Goal: Task Accomplishment & Management: Manage account settings

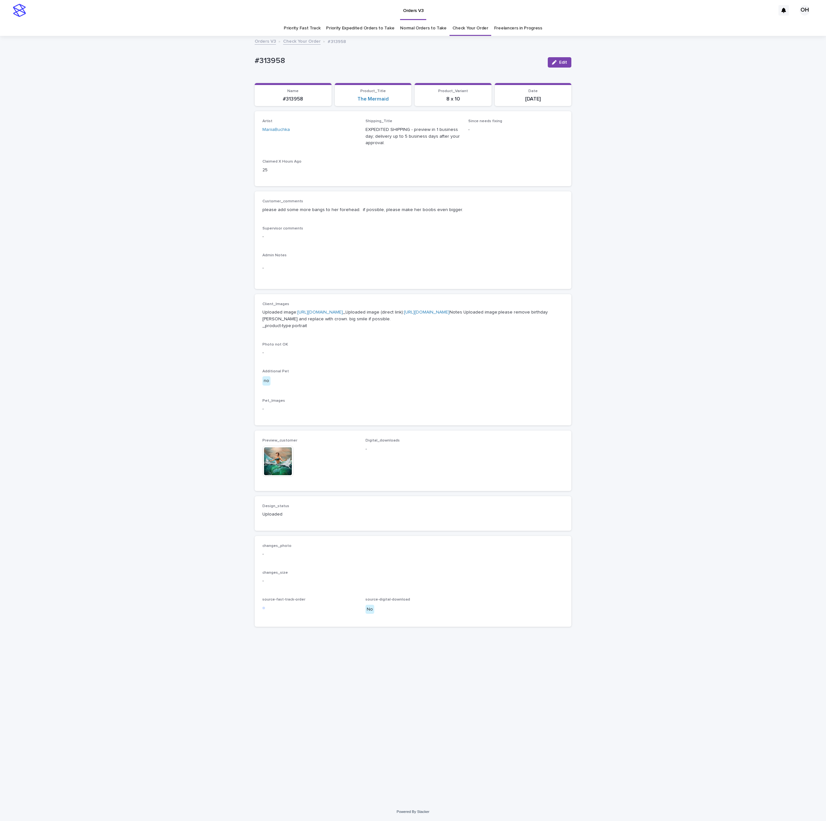
click at [475, 28] on link "Check Your Order" at bounding box center [470, 28] width 36 height 15
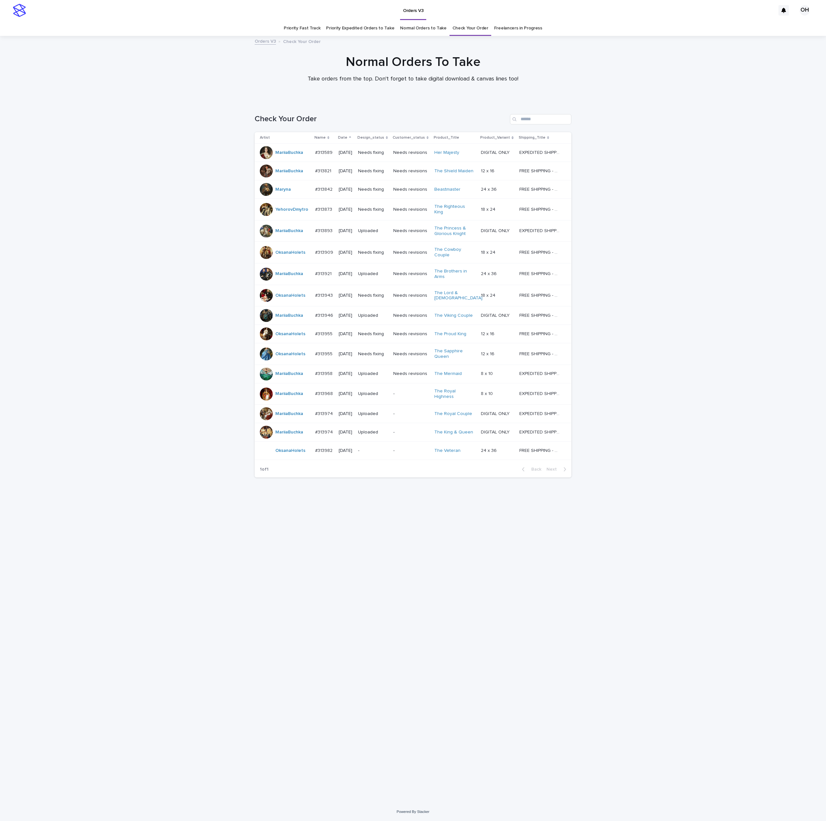
click at [526, 26] on link "Freelancers in Progress" at bounding box center [518, 28] width 48 height 15
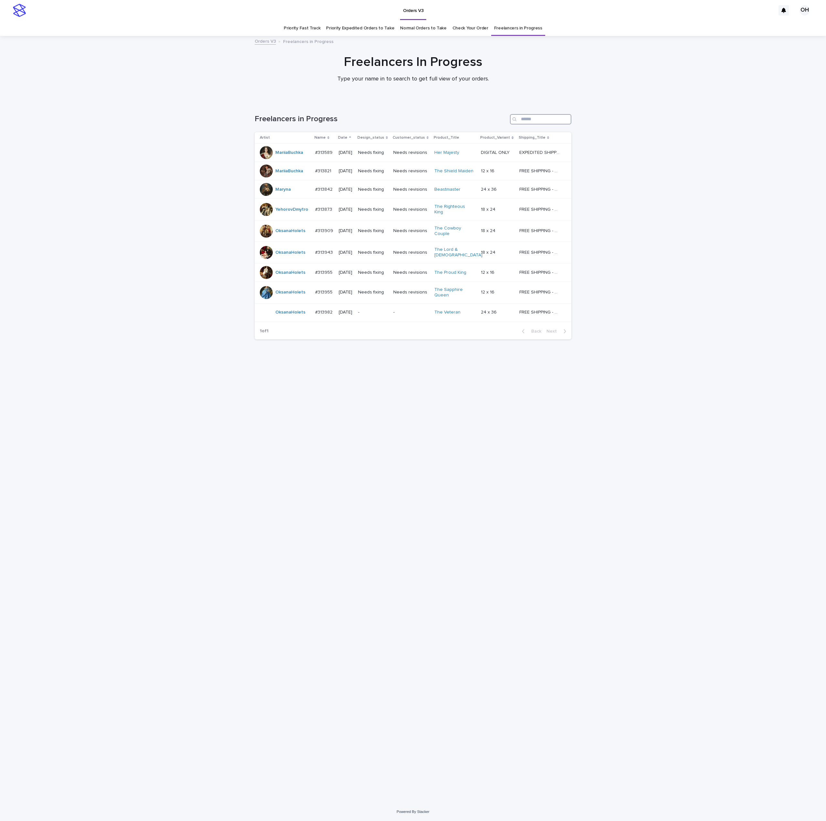
click at [537, 118] on input "Search" at bounding box center [540, 119] width 61 height 10
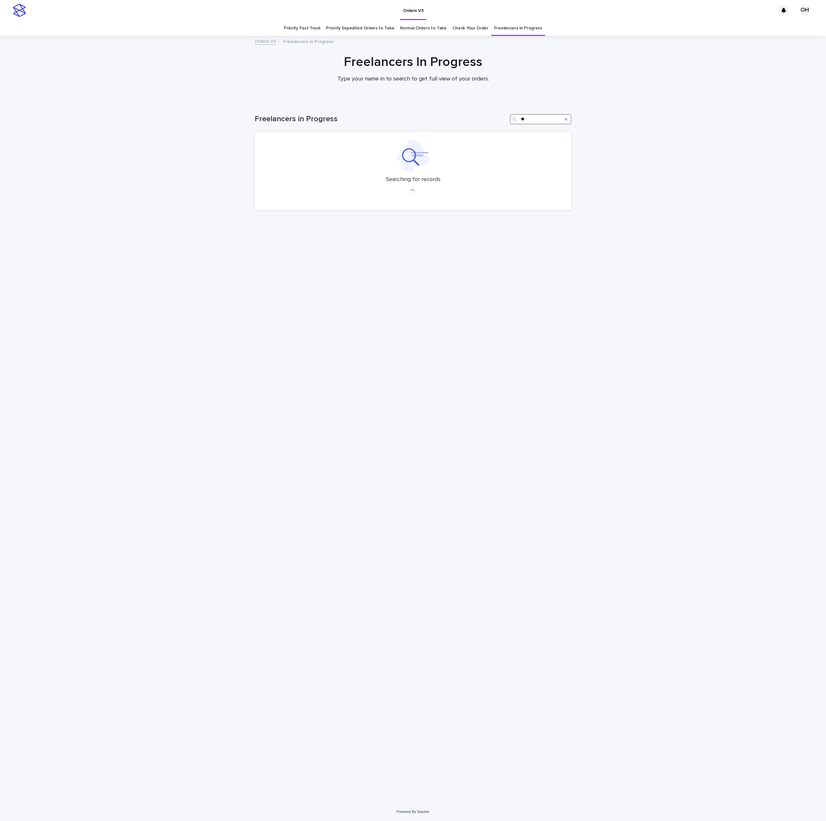
type input "*"
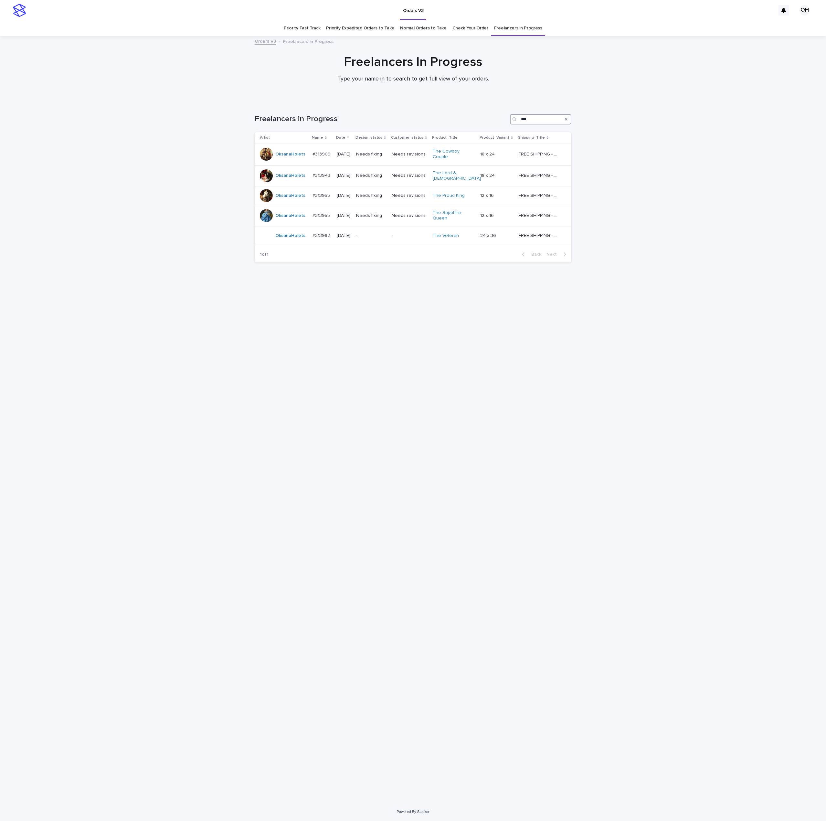
type input "***"
click at [319, 152] on p "#313909" at bounding box center [321, 153] width 19 height 7
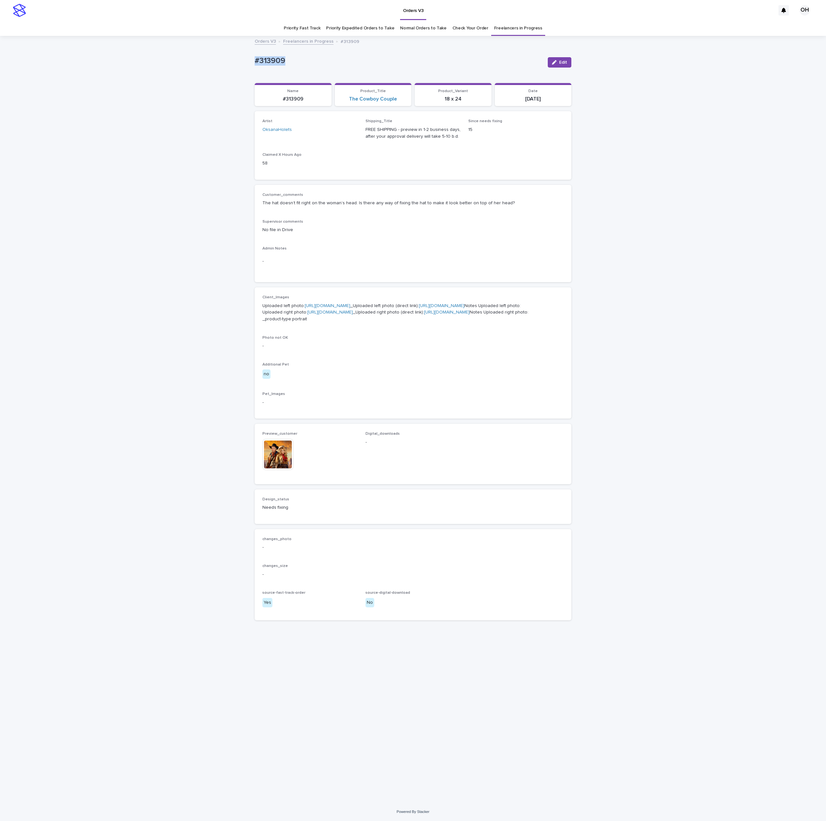
drag, startPoint x: 302, startPoint y: 64, endPoint x: 271, endPoint y: 61, distance: 30.6
click at [251, 61] on div "Loading... Saving… Loading... Saving… #313909 Edit #313909 Edit Sorry, there wa…" at bounding box center [413, 420] width 826 height 766
copy p "#313909"
click at [692, 151] on div "Loading... Saving… Loading... Saving… #313909 Edit #313909 Edit Sorry, there wa…" at bounding box center [413, 420] width 826 height 766
click at [786, 238] on div "Loading... Saving… Loading... Saving… #313909 Edit #313909 Edit Sorry, there wa…" at bounding box center [413, 420] width 826 height 766
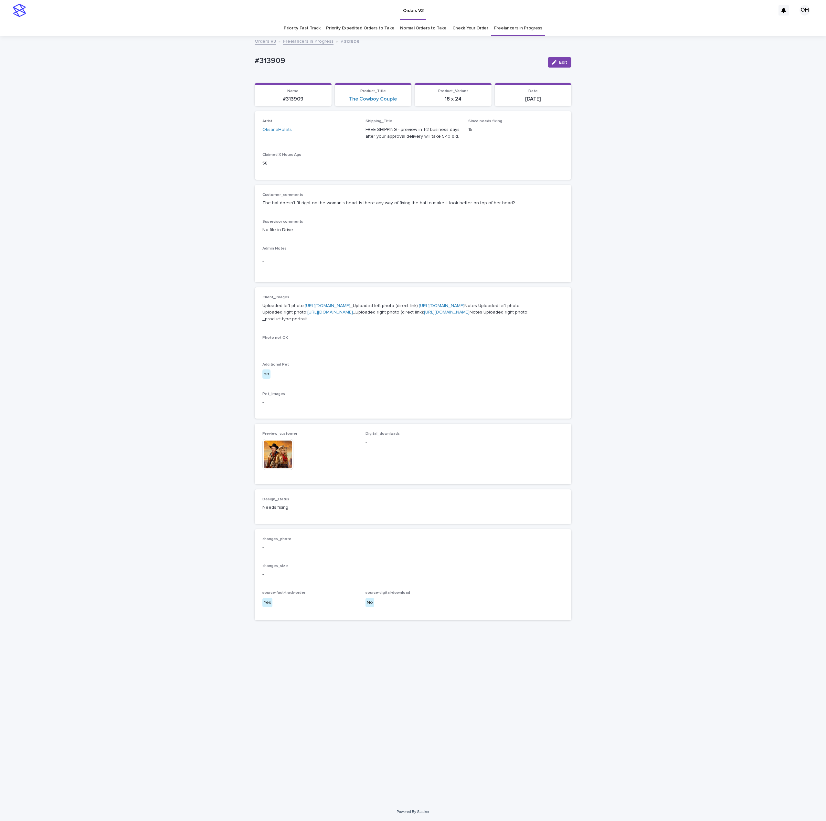
click at [721, 124] on div "Loading... Saving… Loading... Saving… #313909 Edit #313909 Edit Sorry, there wa…" at bounding box center [413, 420] width 826 height 766
click at [345, 279] on div "Customer_comments The hat doesn’t fit right on the woman’s head. Is there any w…" at bounding box center [413, 234] width 317 height 98
click at [307, 314] on link "[URL][DOMAIN_NAME]" at bounding box center [330, 312] width 46 height 5
drag, startPoint x: 296, startPoint y: 58, endPoint x: 238, endPoint y: 59, distance: 58.5
click at [231, 58] on div "Loading... Saving… Loading... Saving… #313909 Edit #313909 Edit Sorry, there wa…" at bounding box center [413, 420] width 826 height 766
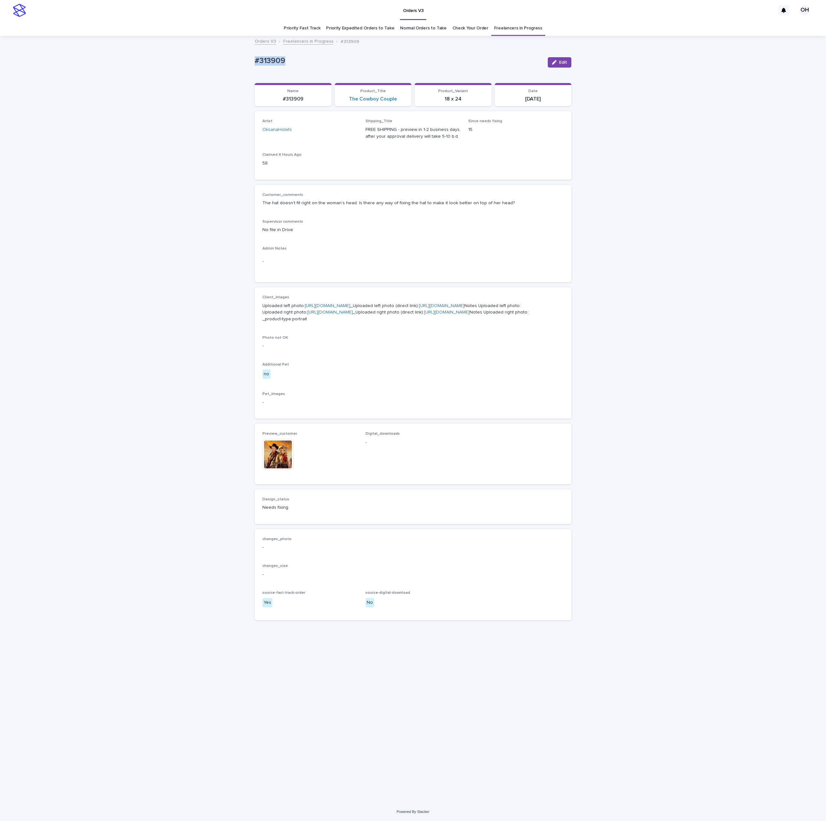
drag, startPoint x: 264, startPoint y: 61, endPoint x: 267, endPoint y: 58, distance: 4.3
copy p "#313909"
click at [410, 215] on div "Customer_comments The hat doesn’t fit right on the woman’s head. Is there any w…" at bounding box center [412, 234] width 301 height 82
click at [562, 67] on button "Edit" at bounding box center [560, 62] width 24 height 10
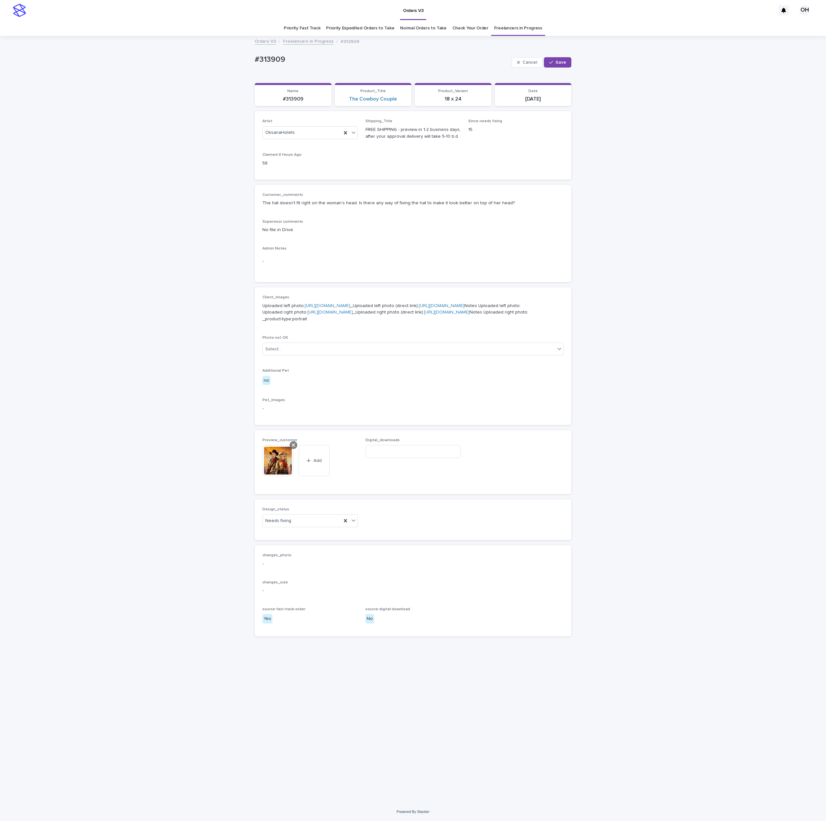
click at [291, 449] on div at bounding box center [294, 445] width 8 height 8
click at [286, 455] on button "Add" at bounding box center [277, 450] width 31 height 10
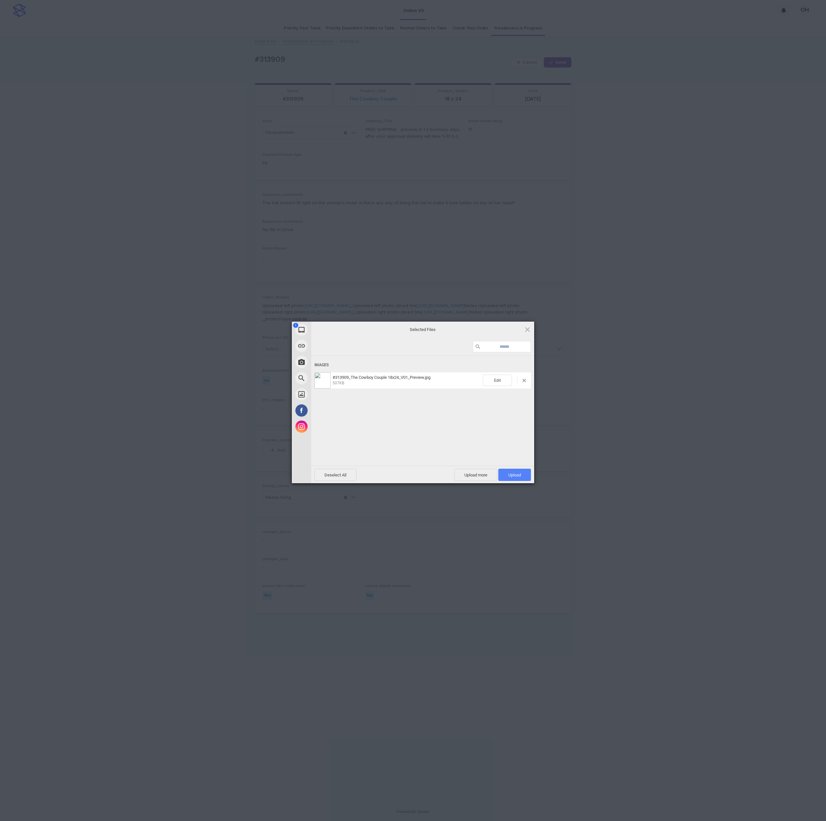
click at [521, 476] on span "Upload 1" at bounding box center [514, 475] width 33 height 12
click at [653, 406] on div "My Device Link (URL) Take Photo Web Search Unsplash Facebook Instagram Uploaded…" at bounding box center [413, 410] width 826 height 821
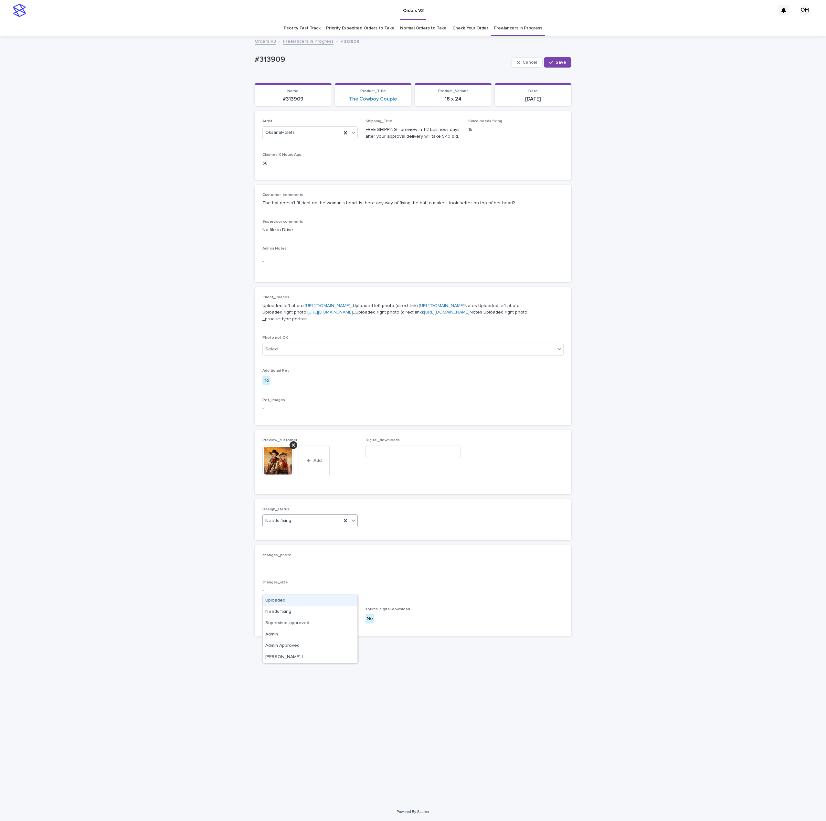
click at [272, 526] on div "Needs fixing" at bounding box center [302, 520] width 79 height 11
click at [271, 598] on div "Uploaded" at bounding box center [310, 600] width 95 height 11
drag, startPoint x: 562, startPoint y: 61, endPoint x: 515, endPoint y: 71, distance: 48.2
click at [560, 62] on span "Save" at bounding box center [560, 62] width 11 height 5
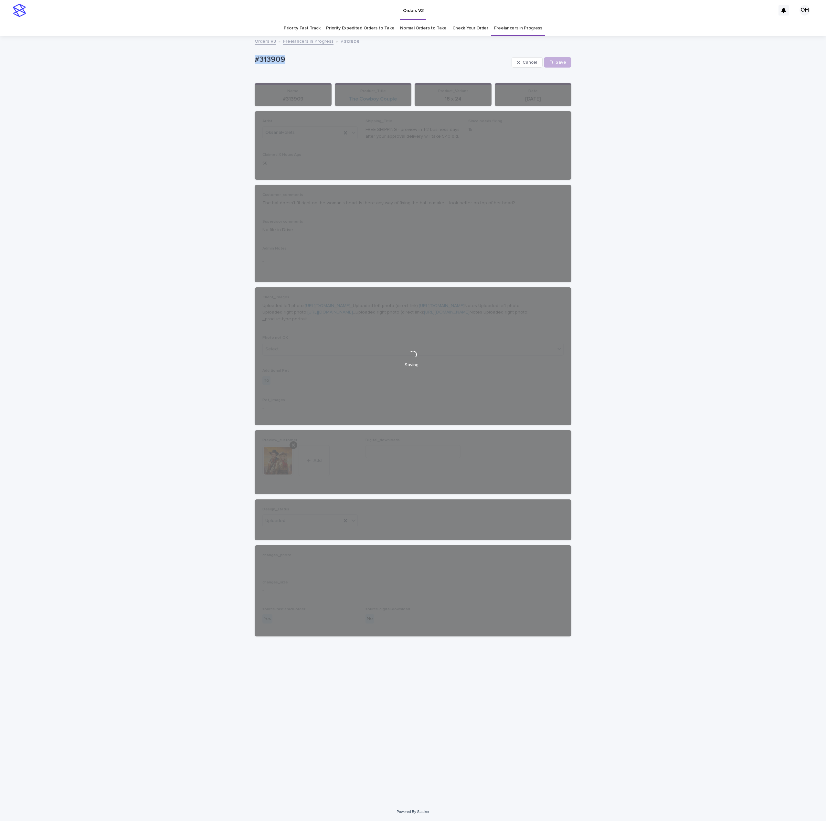
drag, startPoint x: 299, startPoint y: 60, endPoint x: 260, endPoint y: 57, distance: 39.2
click at [241, 59] on div "Loading... Saving… Loading... Saving… #313909 Cancel Save #313909 Cancel Loadin…" at bounding box center [413, 420] width 826 height 766
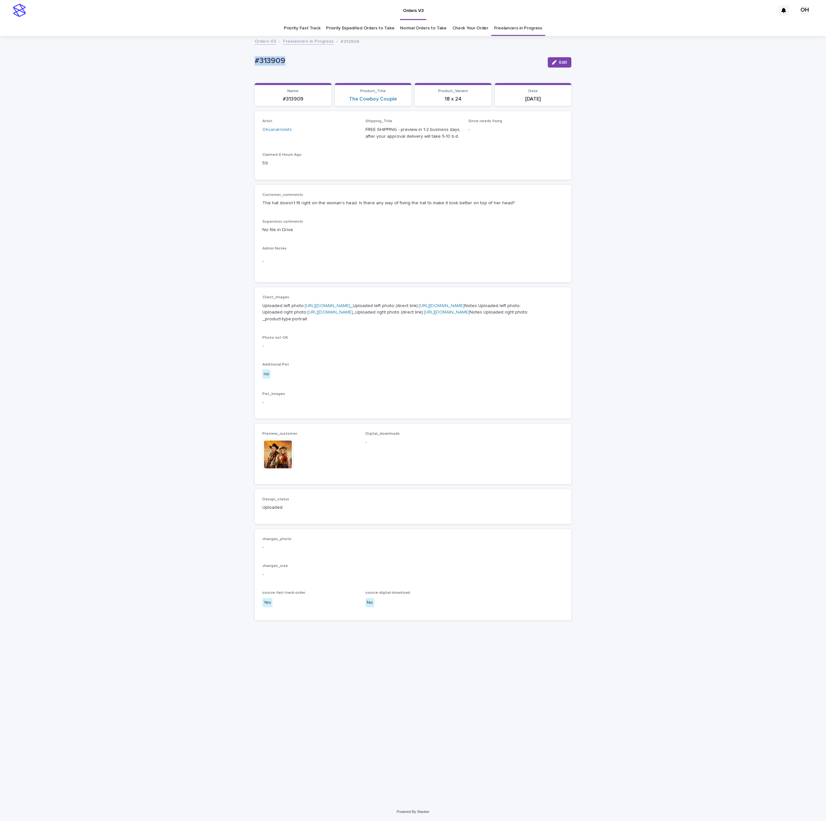
copy p "#313909"
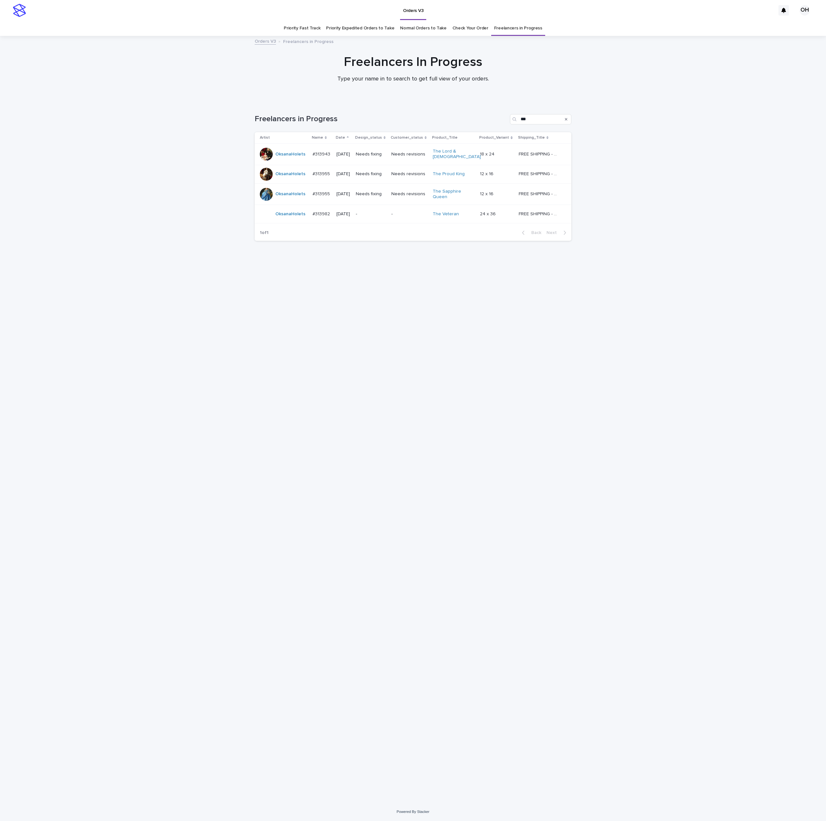
click at [312, 170] on p "#313955" at bounding box center [321, 173] width 19 height 7
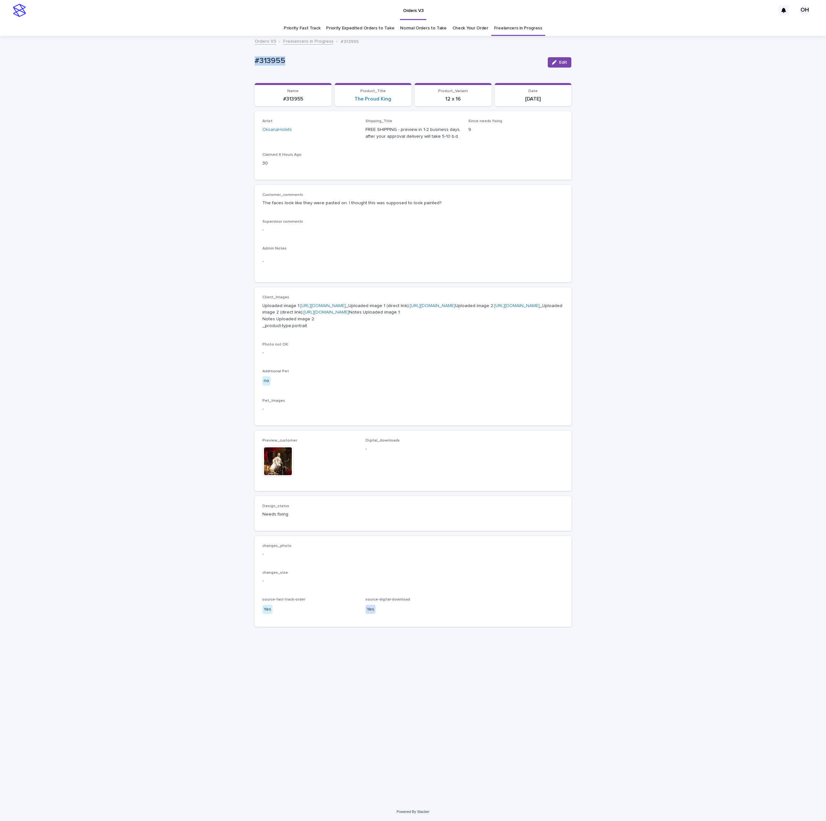
drag, startPoint x: 299, startPoint y: 60, endPoint x: 235, endPoint y: 59, distance: 64.3
click at [232, 58] on div "Loading... Saving… Loading... Saving… #313955 Edit #313955 Edit Sorry, there wa…" at bounding box center [413, 420] width 826 height 766
copy p "#313955"
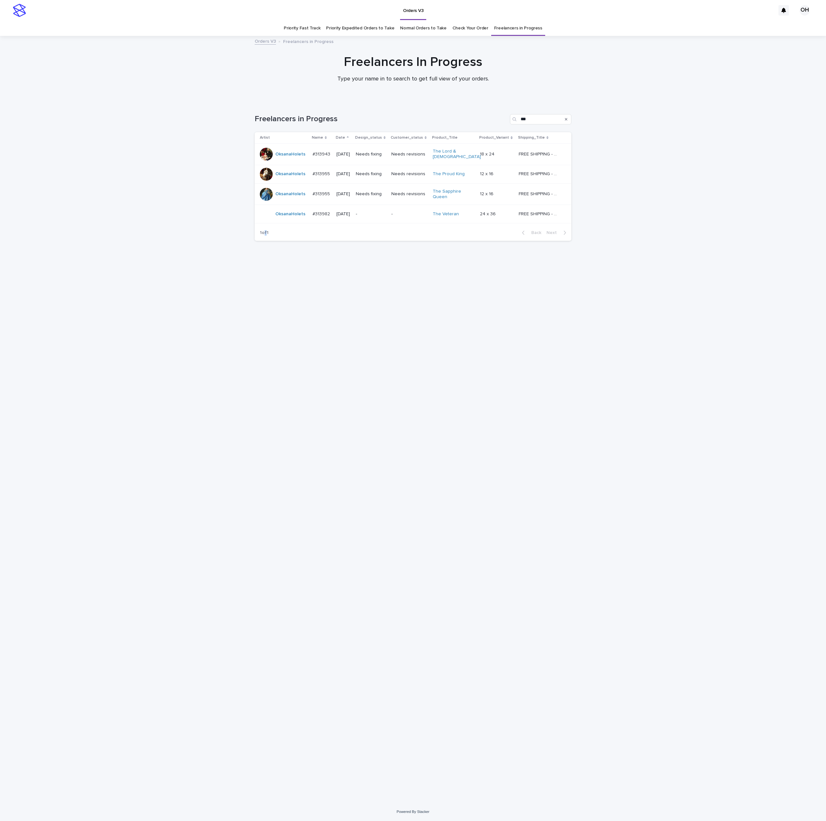
click at [264, 333] on div "Loading... Saving… Loading... Saving… Freelancers in Progress *** Artist Name D…" at bounding box center [412, 443] width 323 height 685
click at [467, 300] on div "Loading... Saving… Loading... Saving… Freelancers in Progress *** Artist Name D…" at bounding box center [412, 443] width 323 height 685
click at [326, 172] on p "#313955" at bounding box center [321, 173] width 19 height 7
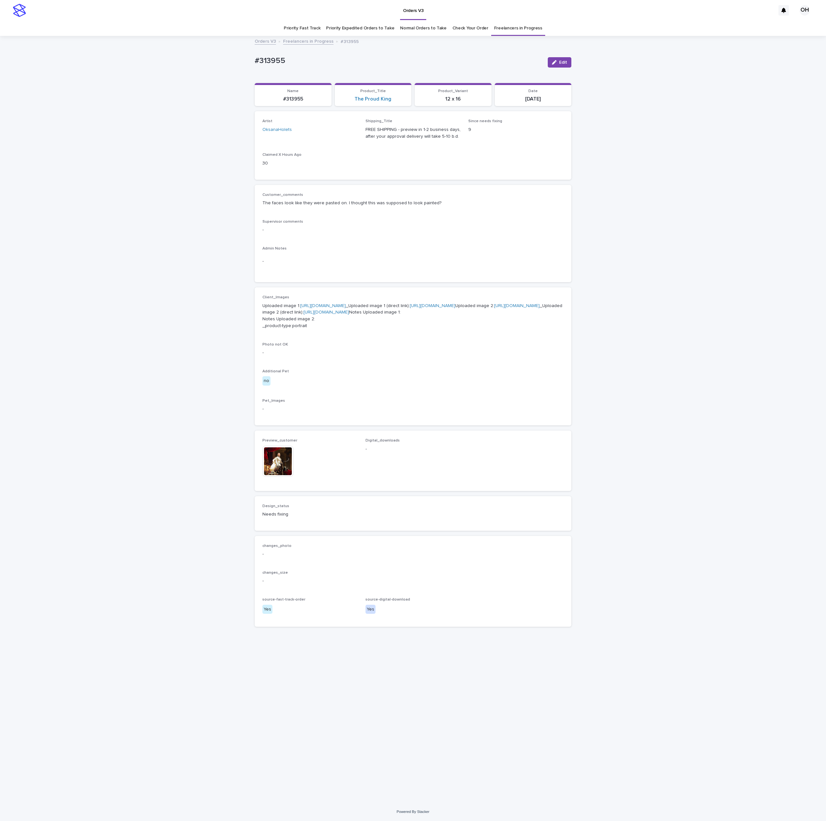
click at [383, 361] on div "Photo not OK -" at bounding box center [412, 351] width 301 height 19
click at [494, 308] on link "[URL][DOMAIN_NAME]" at bounding box center [517, 305] width 46 height 5
drag, startPoint x: 307, startPoint y: 59, endPoint x: 190, endPoint y: 56, distance: 117.0
click at [190, 56] on div "Loading... Saving… Loading... Saving… #313955 Edit #313955 Edit Sorry, there wa…" at bounding box center [413, 420] width 826 height 766
drag, startPoint x: 237, startPoint y: 39, endPoint x: 134, endPoint y: 161, distance: 159.9
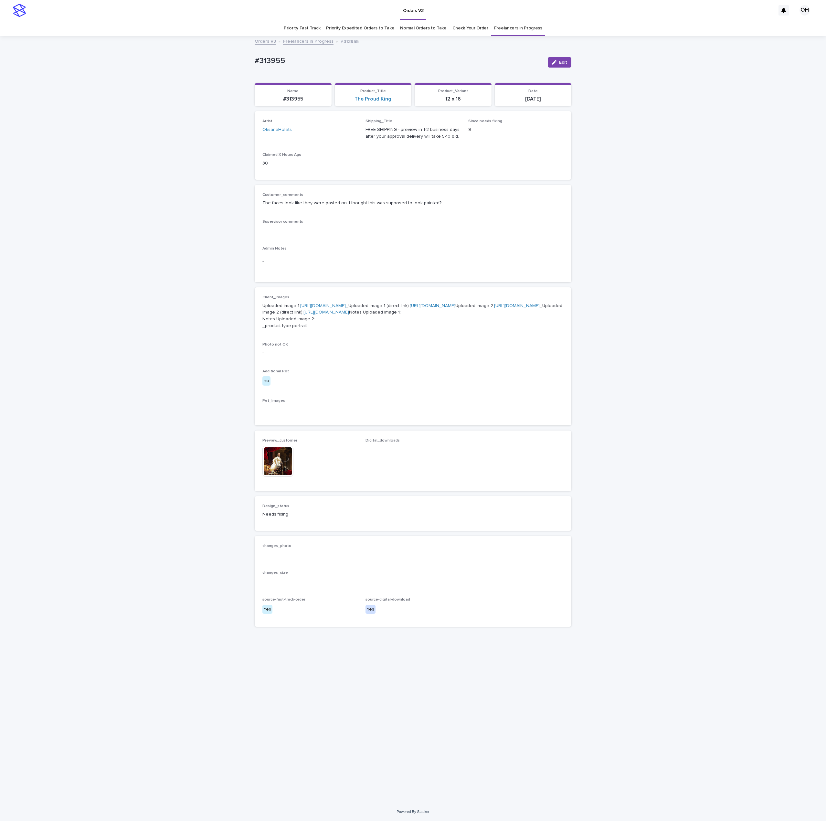
click at [134, 161] on div "Loading... Saving… Loading... Saving… #313955 Edit #313955 Edit Sorry, there wa…" at bounding box center [413, 420] width 826 height 766
drag, startPoint x: 299, startPoint y: 56, endPoint x: 190, endPoint y: 59, distance: 109.3
click at [190, 59] on div "Loading... Saving… Loading... Saving… #313955 Edit #313955 Edit Sorry, there wa…" at bounding box center [413, 420] width 826 height 766
copy p "#313955"
drag, startPoint x: 446, startPoint y: 239, endPoint x: 317, endPoint y: 102, distance: 187.9
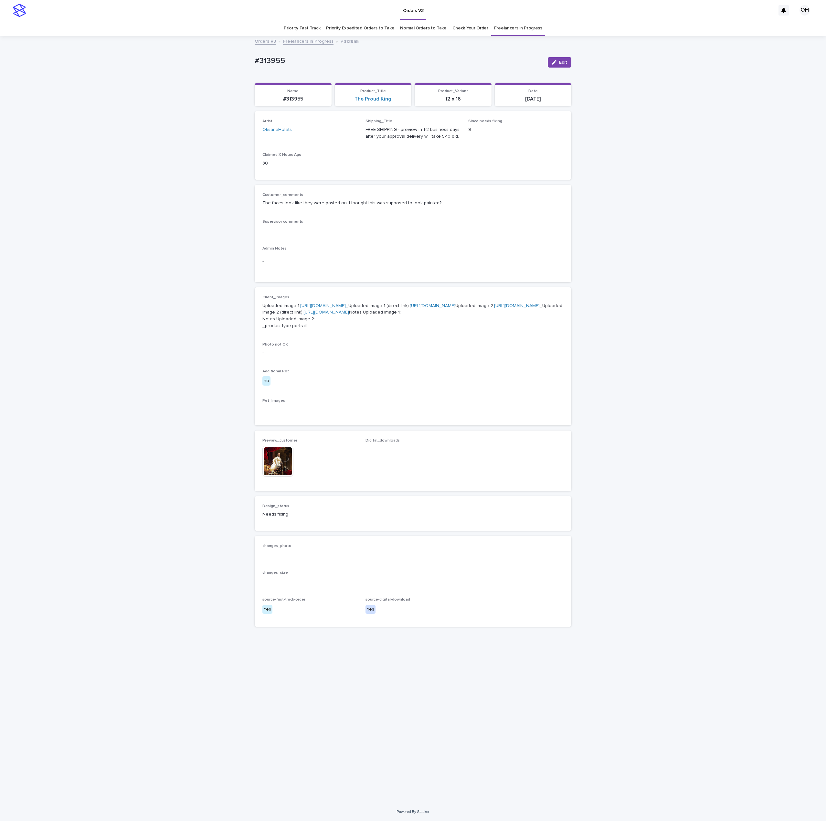
click at [443, 238] on div "Customer_comments The faces look like they were pasted on. I thought this was s…" at bounding box center [412, 234] width 301 height 82
drag, startPoint x: 305, startPoint y: 55, endPoint x: 228, endPoint y: 58, distance: 77.3
click at [227, 58] on div "Loading... Saving… Loading... Saving… #313955 Edit #313955 Edit Sorry, there wa…" at bounding box center [413, 420] width 826 height 766
copy p "#313955"
click at [469, 215] on div "Customer_comments The faces look like they were pasted on. I thought this was s…" at bounding box center [412, 234] width 301 height 82
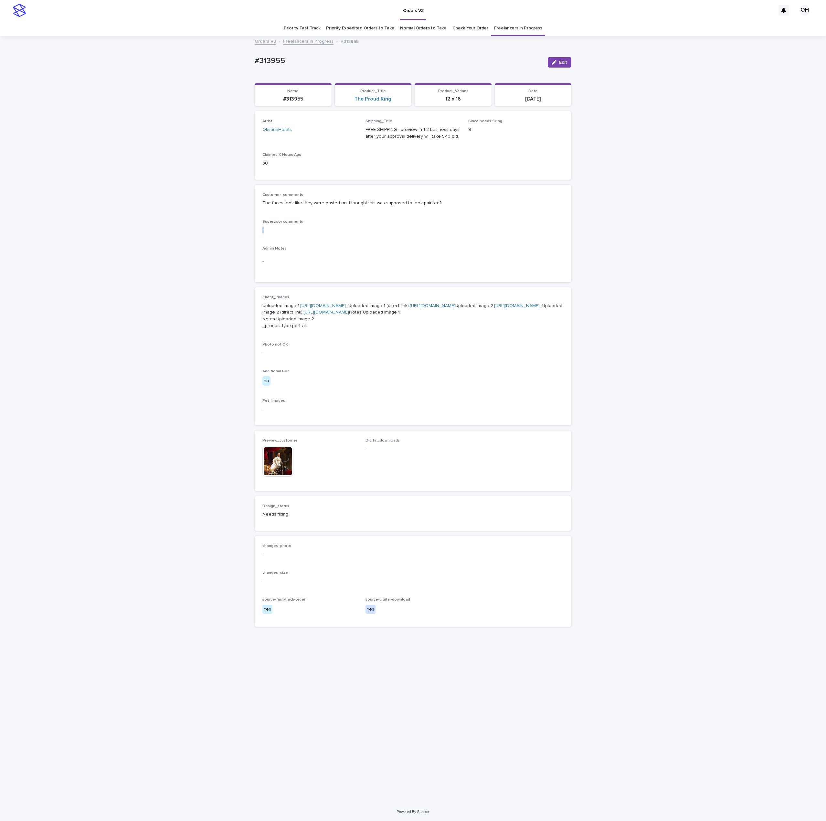
click at [559, 59] on button "Edit" at bounding box center [560, 62] width 24 height 10
drag, startPoint x: 293, startPoint y: 509, endPoint x: 290, endPoint y: 512, distance: 3.9
click at [292, 454] on icon at bounding box center [293, 451] width 3 height 5
click at [286, 462] on button "Add" at bounding box center [277, 457] width 31 height 10
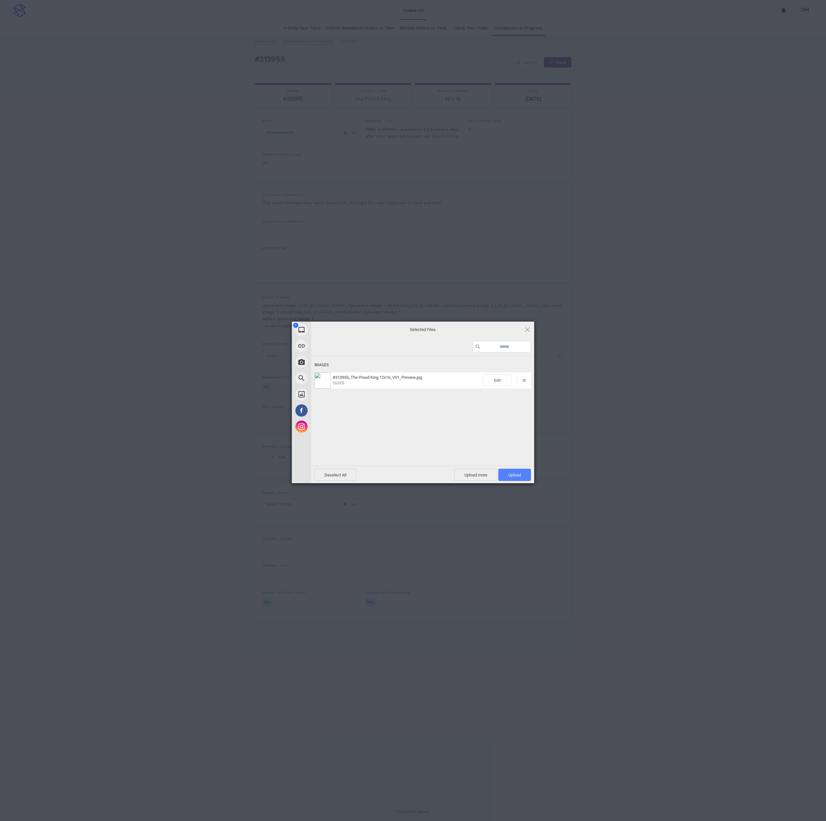
click at [518, 472] on span "Upload 1" at bounding box center [514, 474] width 13 height 5
click at [631, 390] on div "My Device Link (URL) Take Photo Web Search Unsplash Facebook Instagram Uploaded…" at bounding box center [413, 410] width 826 height 821
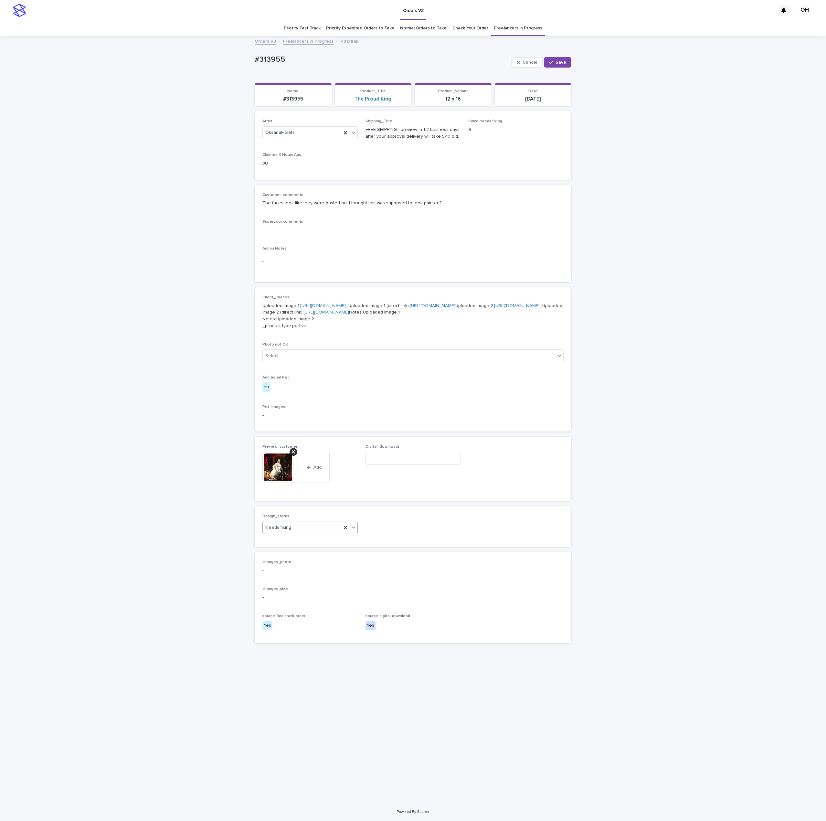
click at [312, 539] on div "Design_status Needs fixing" at bounding box center [309, 526] width 95 height 25
click at [316, 533] on div "Needs fixing" at bounding box center [302, 527] width 79 height 11
click at [314, 600] on div "Uploaded" at bounding box center [310, 600] width 95 height 11
click at [565, 66] on button "Save" at bounding box center [557, 62] width 27 height 10
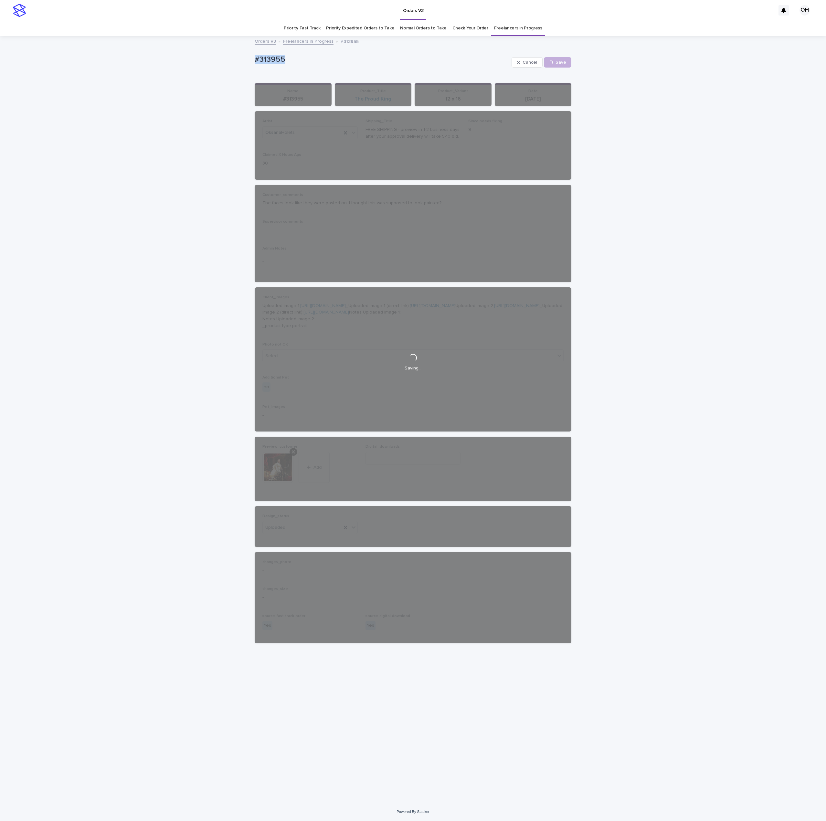
drag, startPoint x: 326, startPoint y: 60, endPoint x: 251, endPoint y: 60, distance: 74.6
click at [225, 54] on div "Loading... Saving… Loading... Saving… #313955 Cancel Save #313955 Cancel Loadin…" at bounding box center [413, 420] width 826 height 766
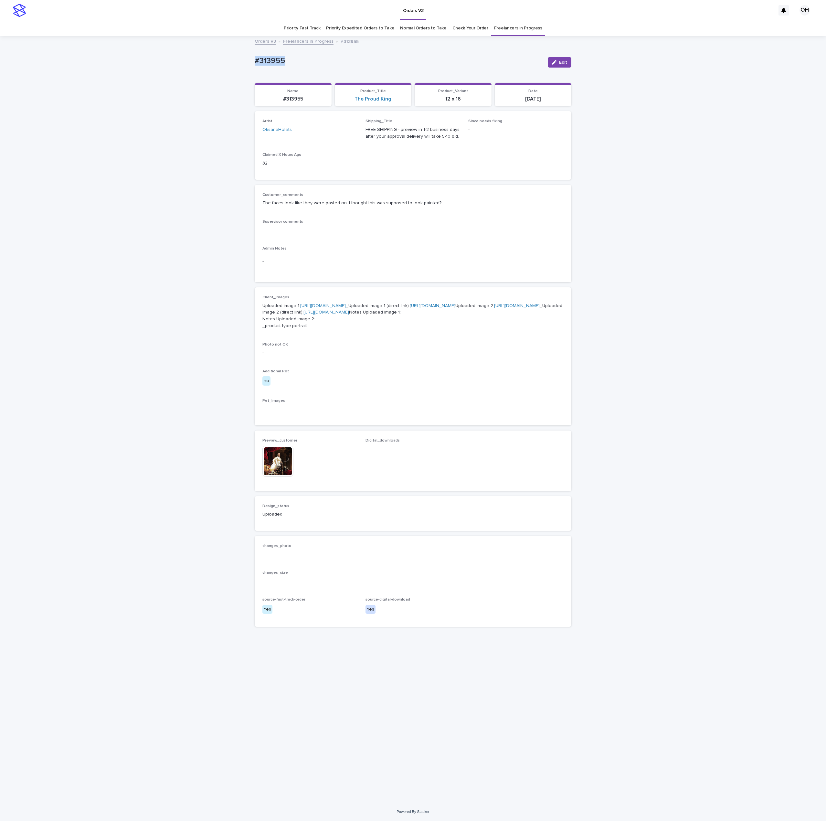
copy p "#313955"
click at [283, 477] on img at bounding box center [277, 461] width 31 height 31
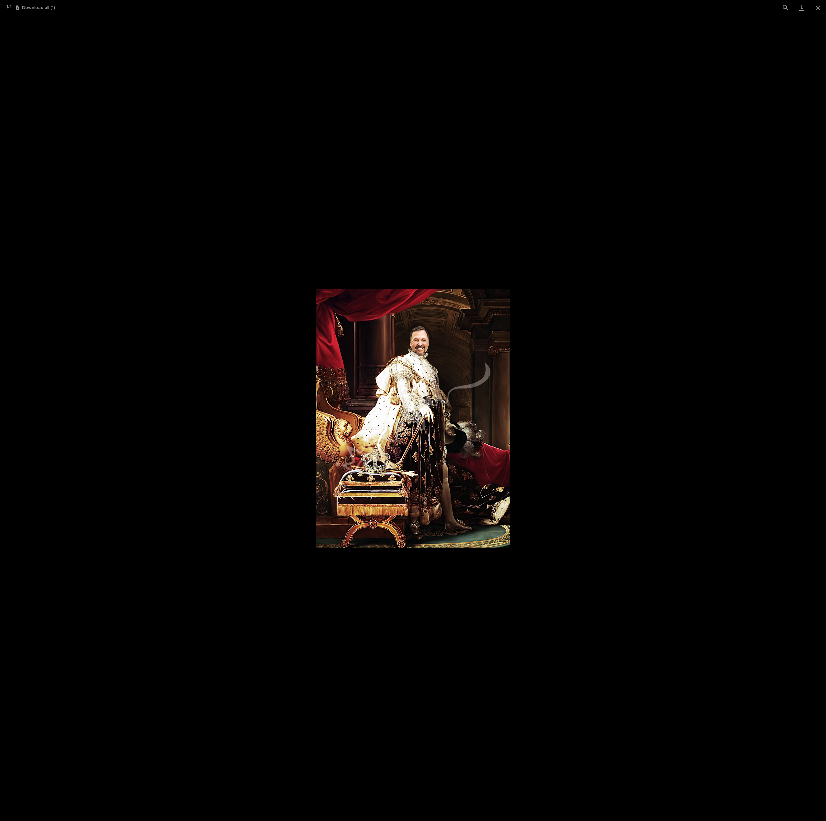
click at [713, 300] on picture at bounding box center [413, 418] width 826 height 806
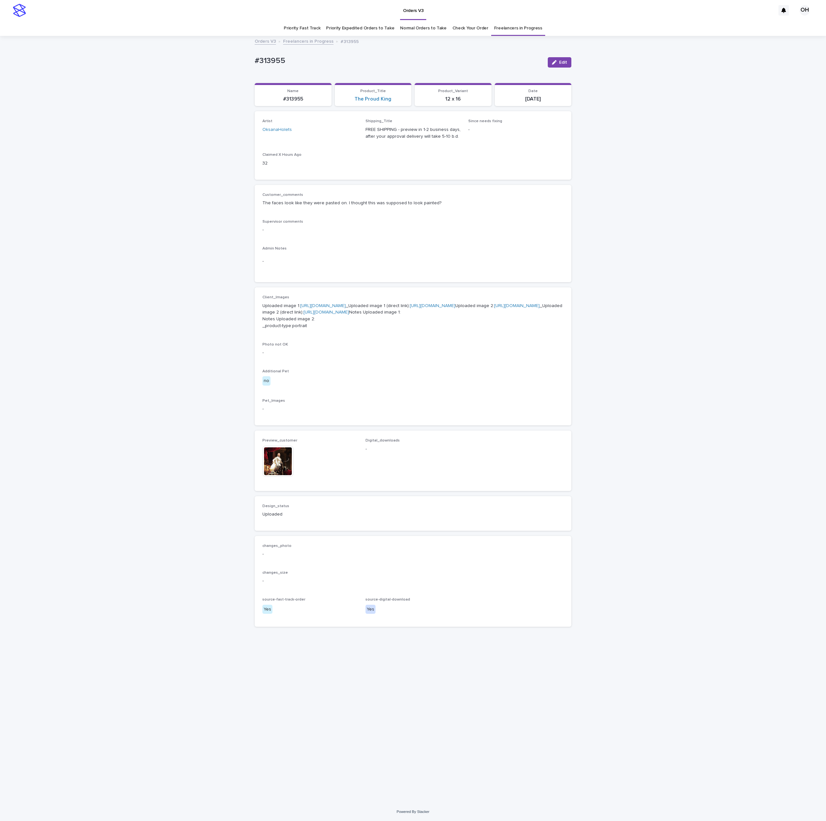
drag, startPoint x: 374, startPoint y: 224, endPoint x: 604, endPoint y: 60, distance: 281.8
click at [375, 224] on p "Supervisor comments" at bounding box center [412, 221] width 301 height 5
click at [568, 61] on button "Edit" at bounding box center [560, 62] width 24 height 10
click at [295, 456] on div at bounding box center [294, 452] width 8 height 8
click at [273, 462] on button "Add" at bounding box center [277, 457] width 31 height 10
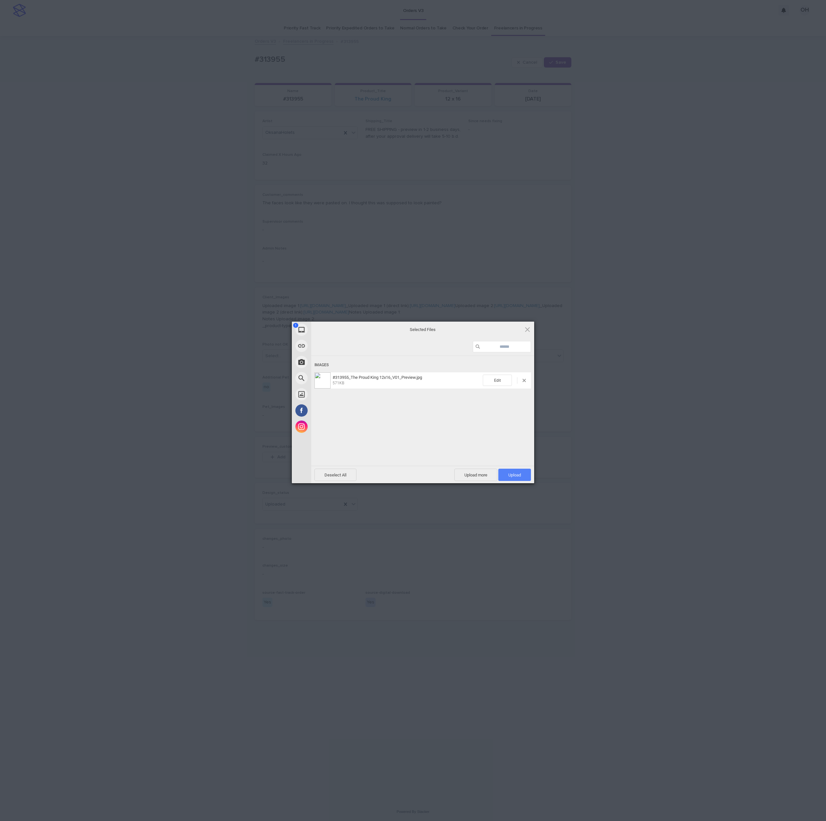
click at [520, 469] on span "Upload 1" at bounding box center [514, 475] width 33 height 12
click at [634, 387] on div "My Device Link (URL) Take Photo Web Search Unsplash Facebook Instagram Uploaded…" at bounding box center [413, 410] width 826 height 821
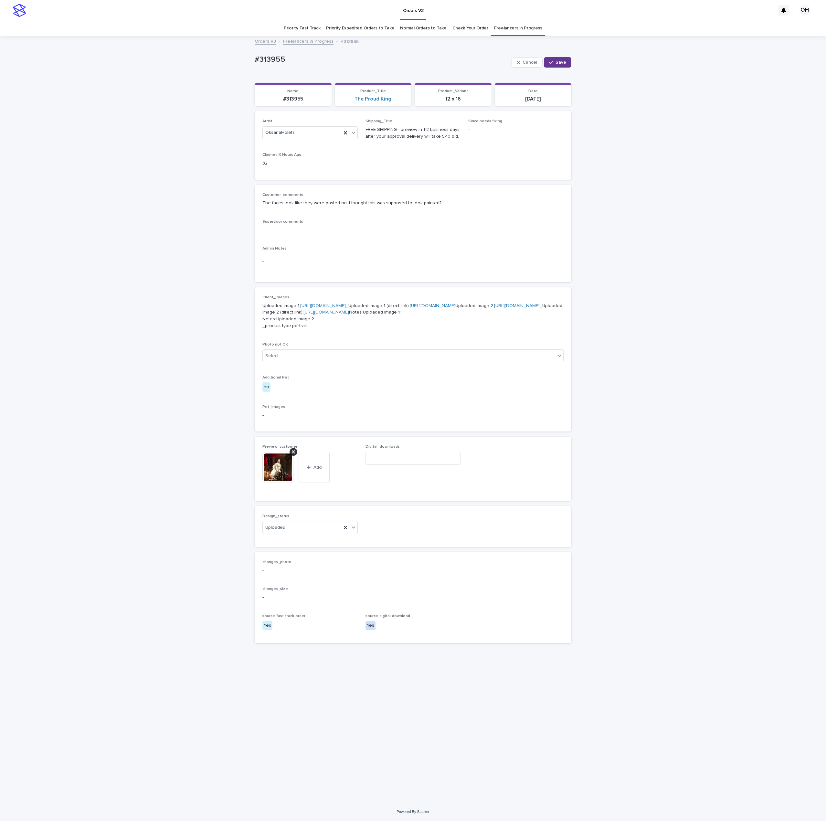
click at [570, 61] on button "Save" at bounding box center [557, 62] width 27 height 10
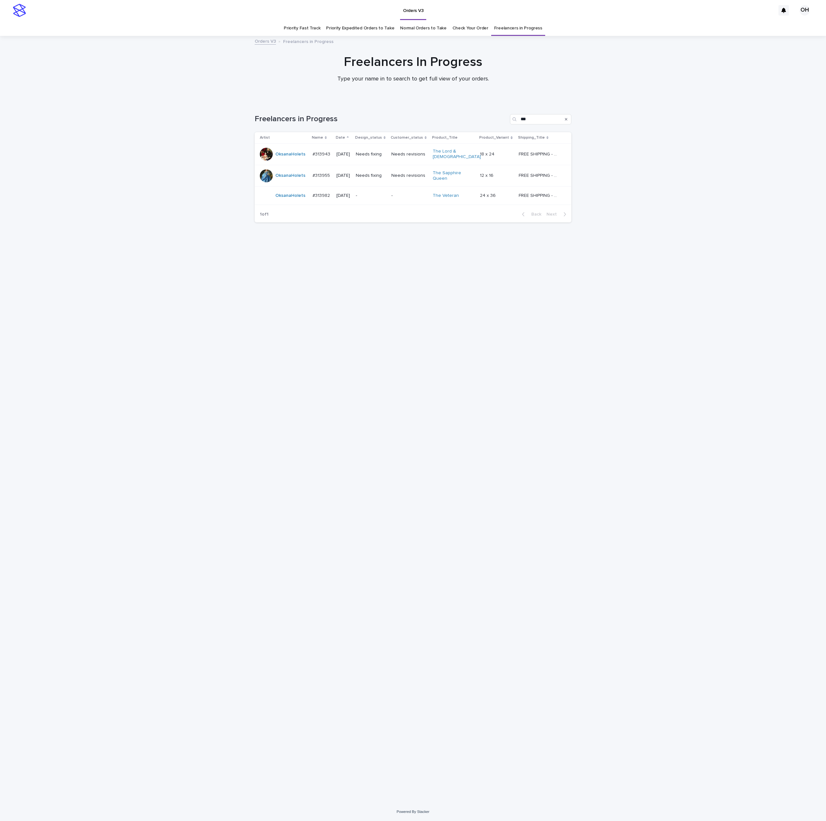
click at [321, 170] on div "#313955 #313955" at bounding box center [321, 175] width 19 height 11
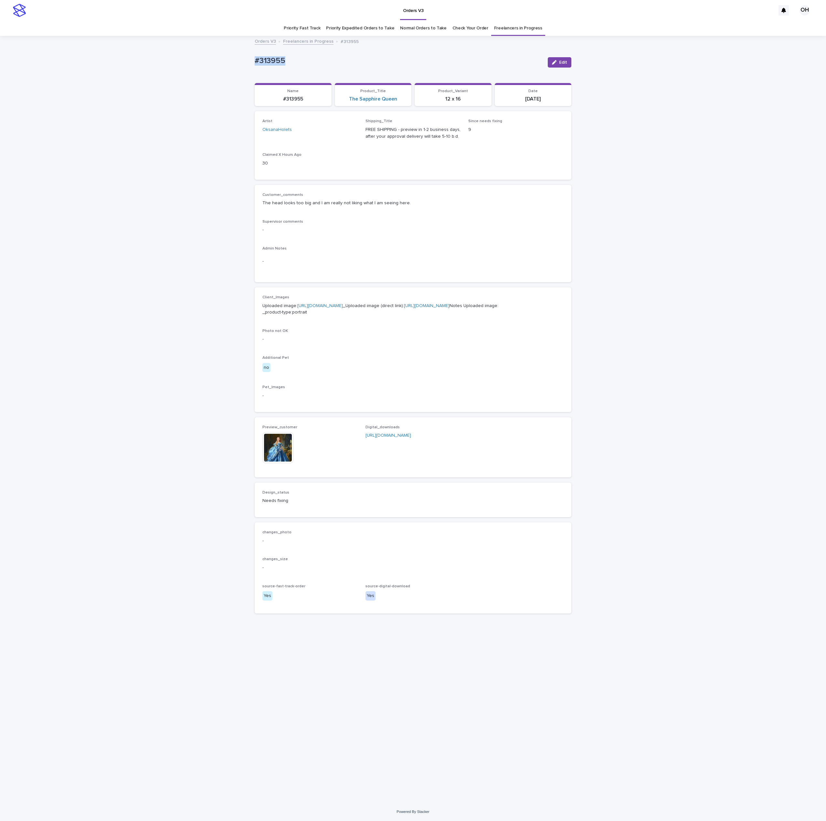
drag, startPoint x: 254, startPoint y: 62, endPoint x: 237, endPoint y: 60, distance: 16.9
click at [229, 63] on div "Loading... Saving… Loading... Saving… #313955 Edit #313955 Edit Sorry, there wa…" at bounding box center [413, 420] width 826 height 766
click at [492, 216] on div "Customer_comments The head looks too big and I am really not liking what I am s…" at bounding box center [412, 234] width 301 height 82
drag, startPoint x: 299, startPoint y: 63, endPoint x: 163, endPoint y: 66, distance: 136.1
click at [162, 66] on div "Loading... Saving… Loading... Saving… #313955 Edit #313955 Edit Sorry, there wa…" at bounding box center [413, 420] width 826 height 766
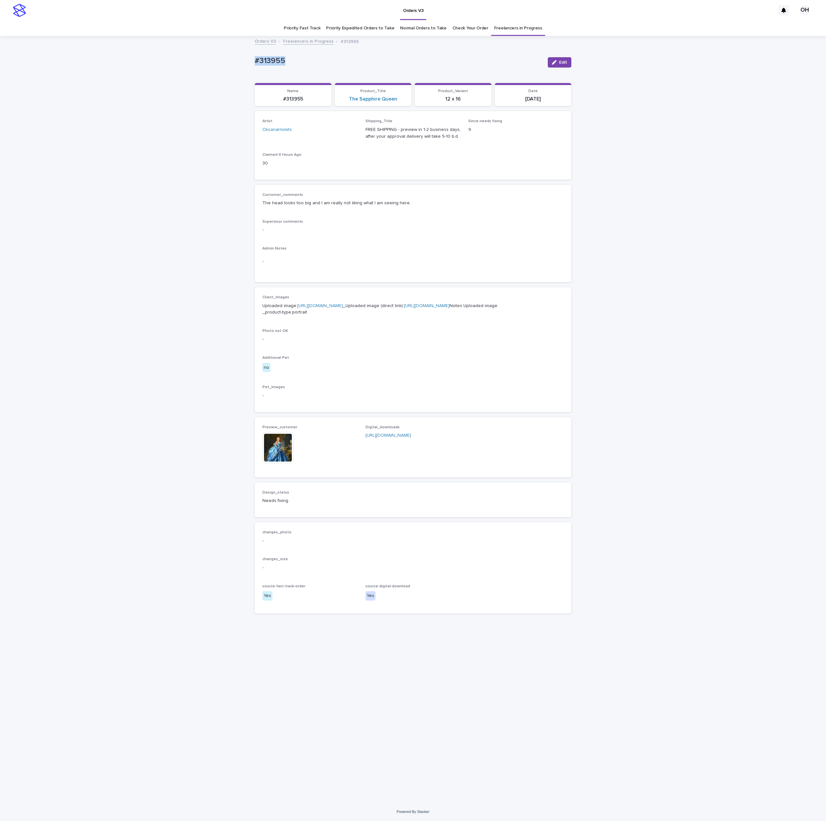
copy p "#313955"
click at [495, 223] on p "Supervisor comments" at bounding box center [412, 221] width 301 height 5
drag, startPoint x: 308, startPoint y: 57, endPoint x: 229, endPoint y: 54, distance: 78.3
click at [229, 54] on div "Loading... Saving… Loading... Saving… #313955 Edit #313955 Edit Sorry, there wa…" at bounding box center [413, 420] width 826 height 766
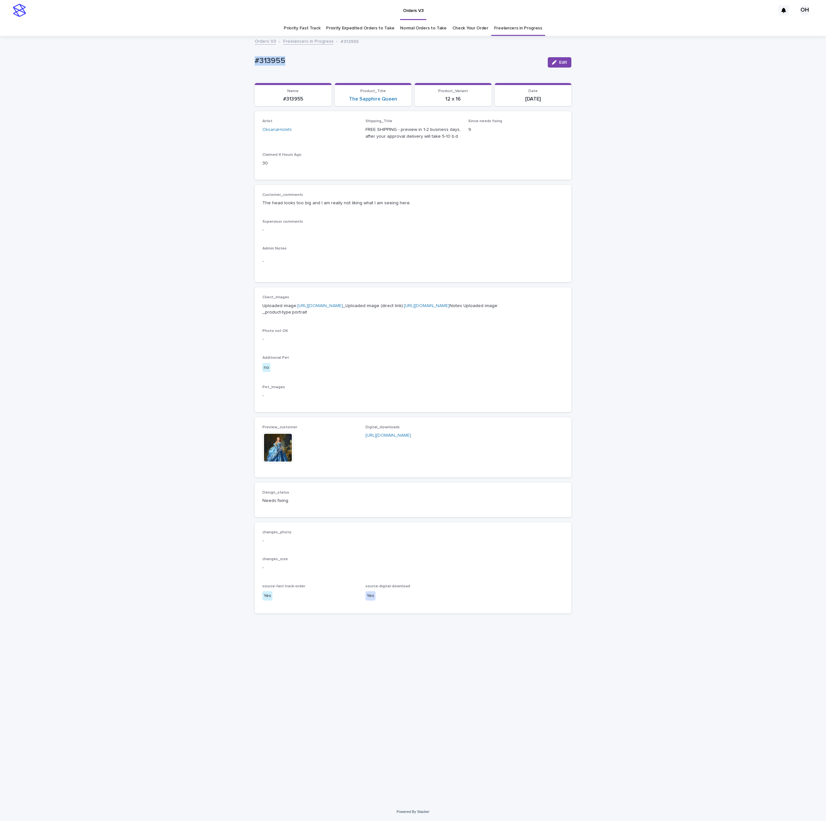
click at [472, 33] on link "Check Your Order" at bounding box center [470, 28] width 36 height 15
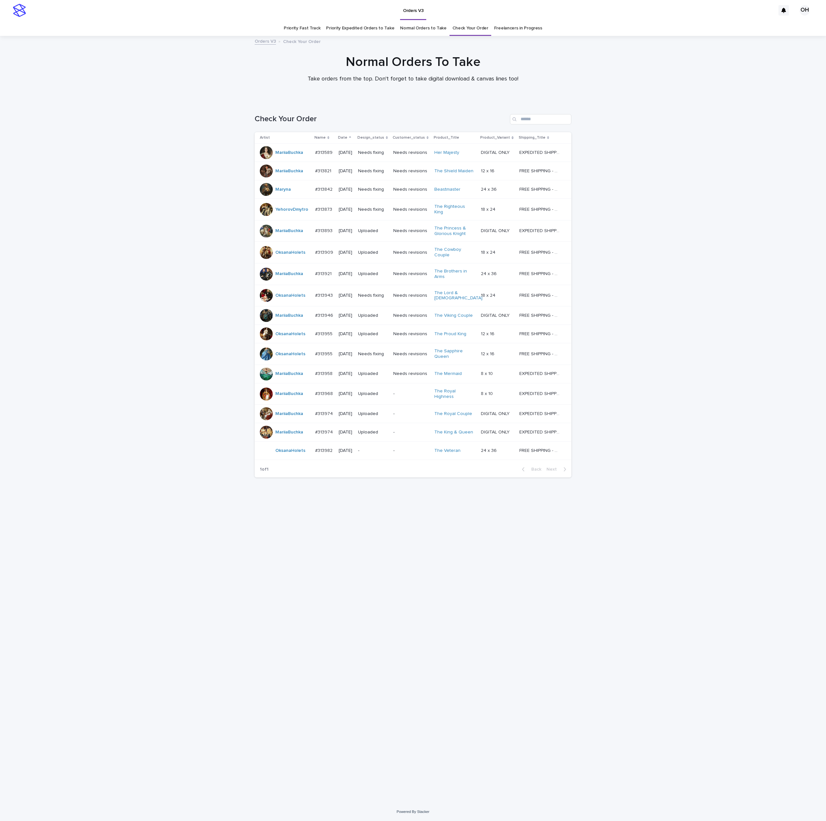
click at [321, 447] on p "#313982" at bounding box center [324, 450] width 19 height 7
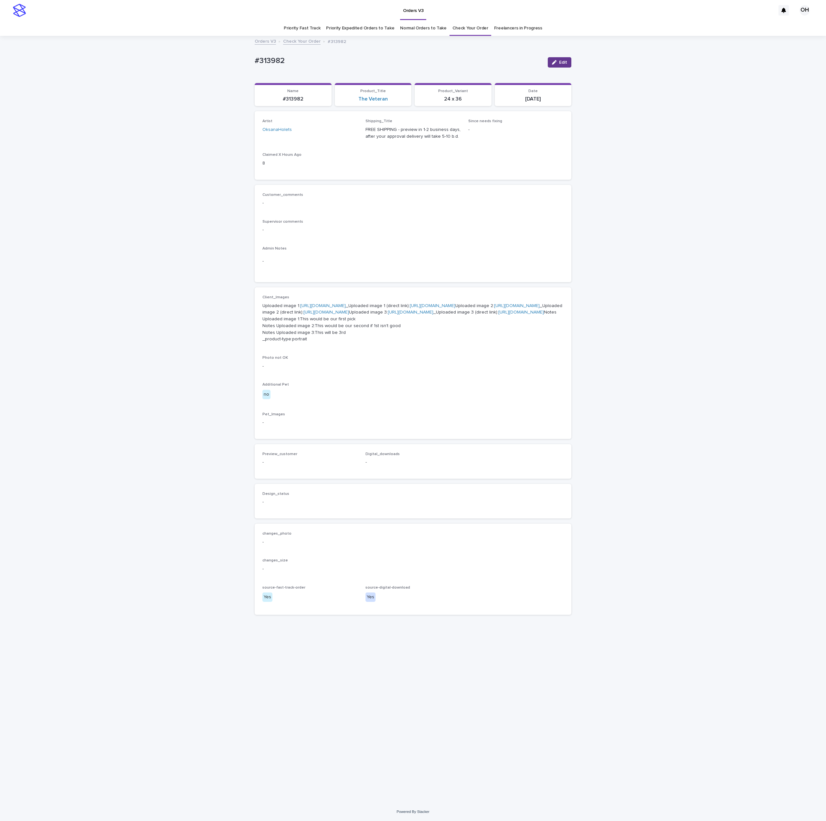
click at [559, 62] on span "Edit" at bounding box center [563, 62] width 8 height 5
click at [280, 472] on span "Add" at bounding box center [281, 470] width 8 height 5
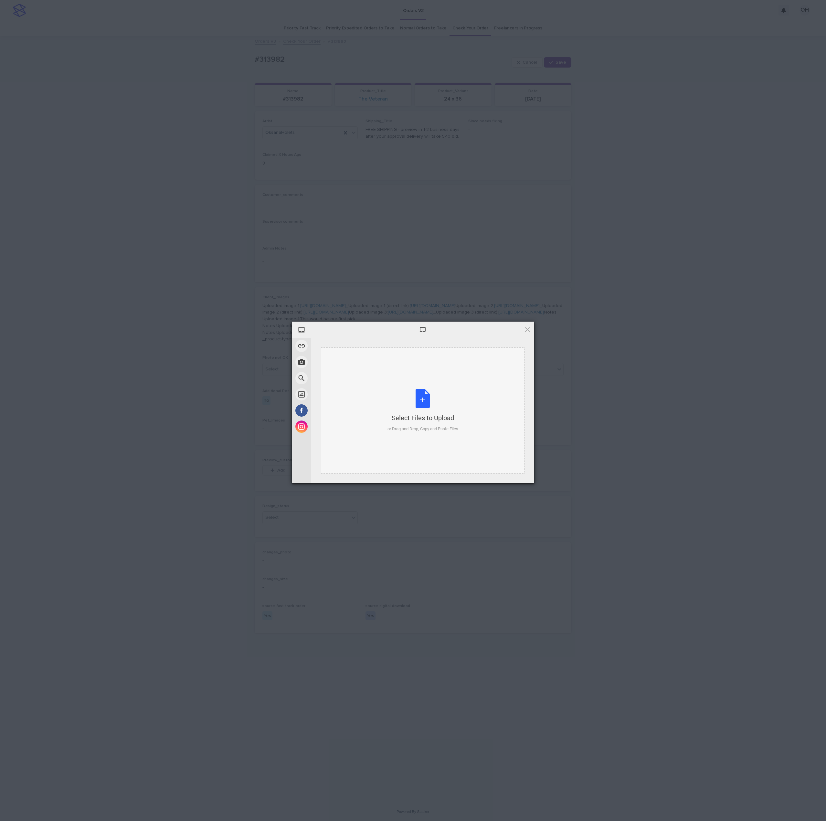
click at [423, 380] on div "Select Files to Upload or Drag and Drop, Copy and Paste Files" at bounding box center [423, 410] width 204 height 126
click at [514, 475] on span "Upload 1" at bounding box center [514, 474] width 13 height 5
click at [610, 428] on div "My Device Link (URL) Take Photo Web Search Unsplash Facebook Instagram Uploaded…" at bounding box center [413, 410] width 826 height 821
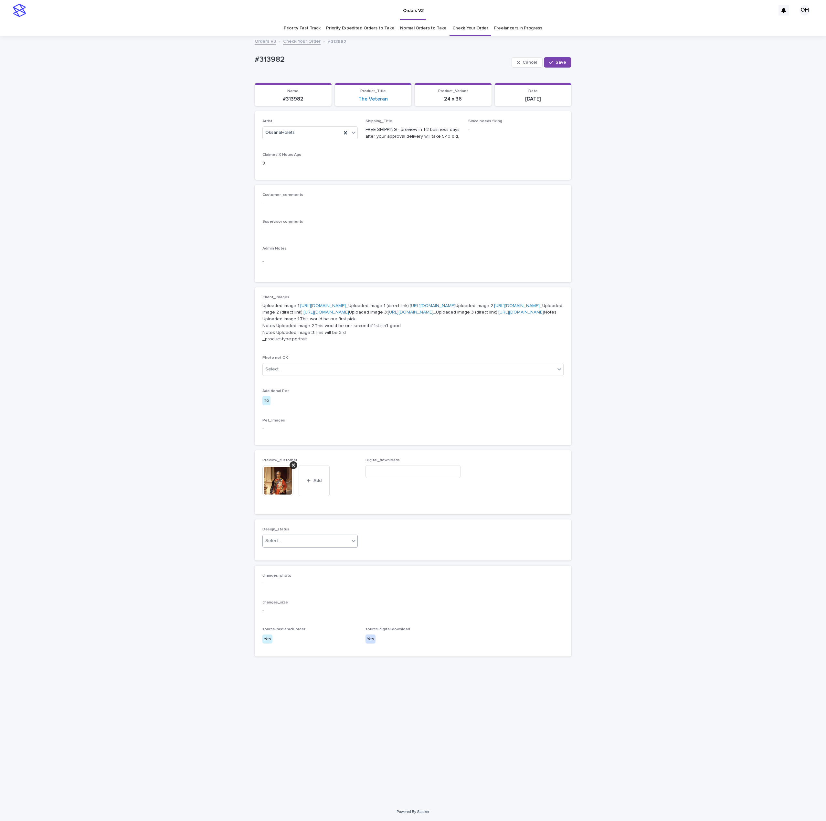
click at [313, 546] on div "Select..." at bounding box center [306, 540] width 87 height 11
click at [298, 641] on div "Uploaded" at bounding box center [310, 640] width 95 height 11
click at [565, 60] on span "Save" at bounding box center [560, 62] width 11 height 5
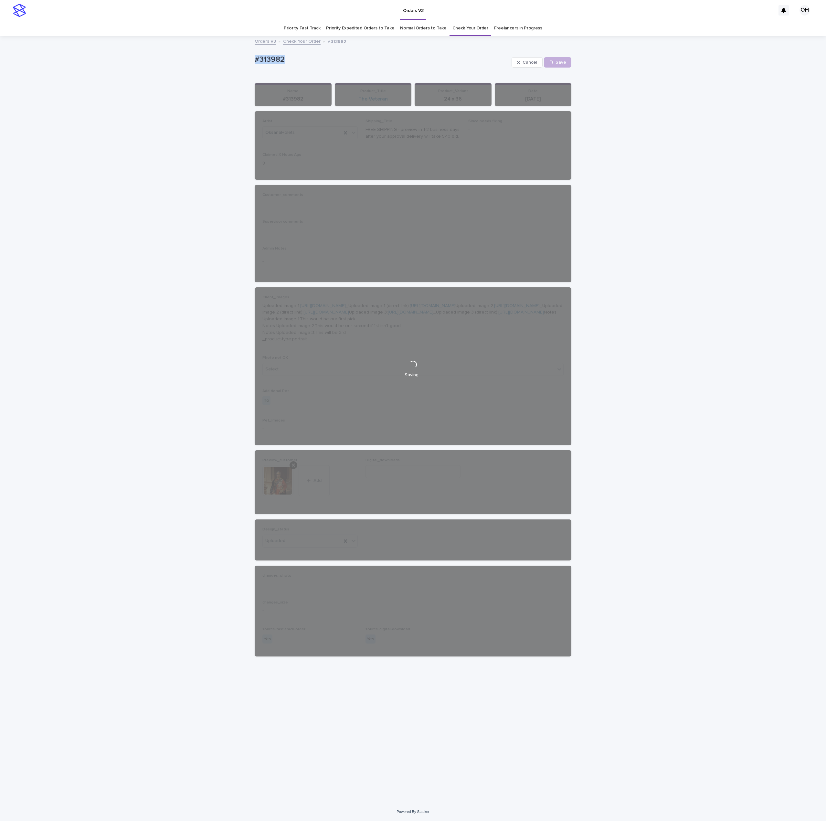
drag, startPoint x: 303, startPoint y: 69, endPoint x: 275, endPoint y: 63, distance: 28.3
click at [233, 70] on div "Loading... Saving… Loading... Saving… #313982 Cancel Save #313982 Cancel Loadin…" at bounding box center [413, 420] width 826 height 766
drag, startPoint x: 275, startPoint y: 63, endPoint x: 280, endPoint y: 63, distance: 4.5
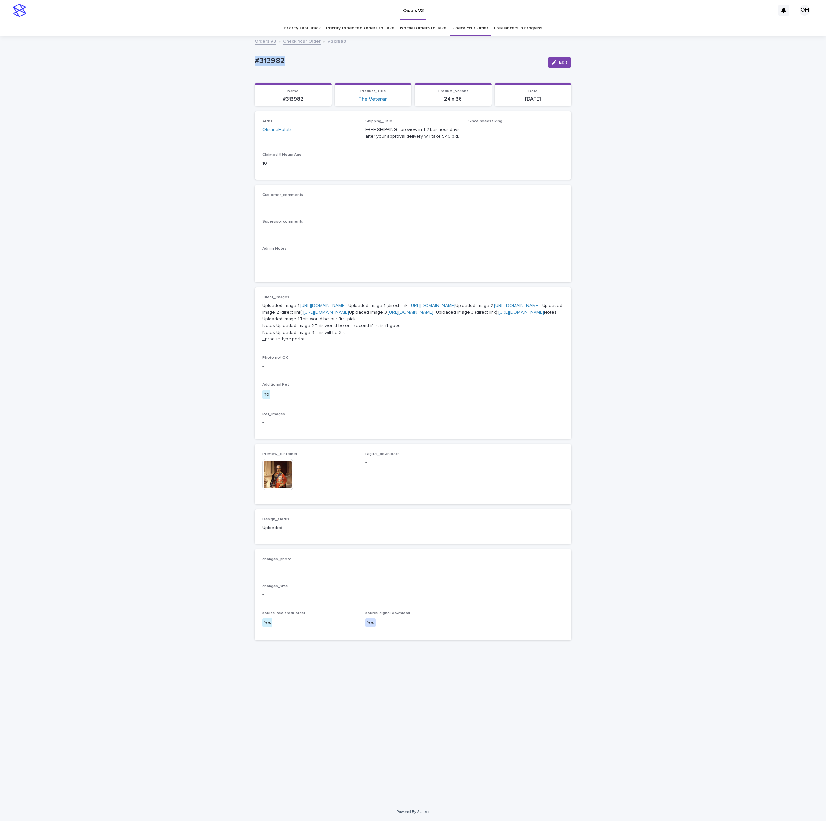
drag, startPoint x: 558, startPoint y: 63, endPoint x: 547, endPoint y: 117, distance: 55.3
click at [558, 62] on div "button" at bounding box center [555, 62] width 7 height 5
click at [428, 478] on input at bounding box center [412, 471] width 95 height 13
paste input "**********"
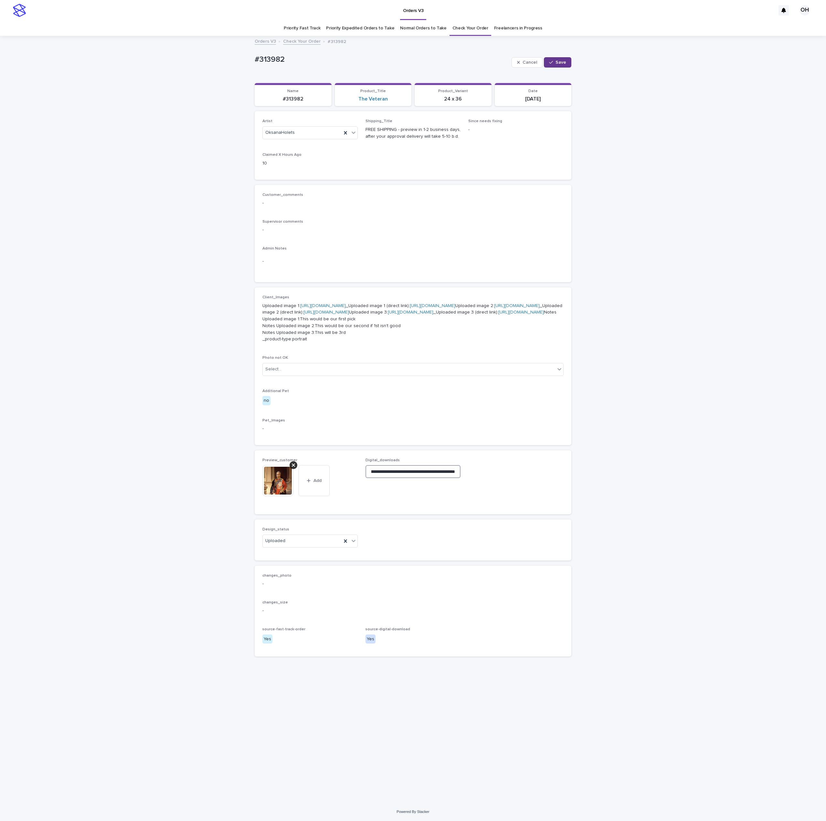
type input "**********"
click at [564, 65] on button "Save" at bounding box center [557, 62] width 27 height 10
click at [277, 490] on img at bounding box center [277, 474] width 31 height 31
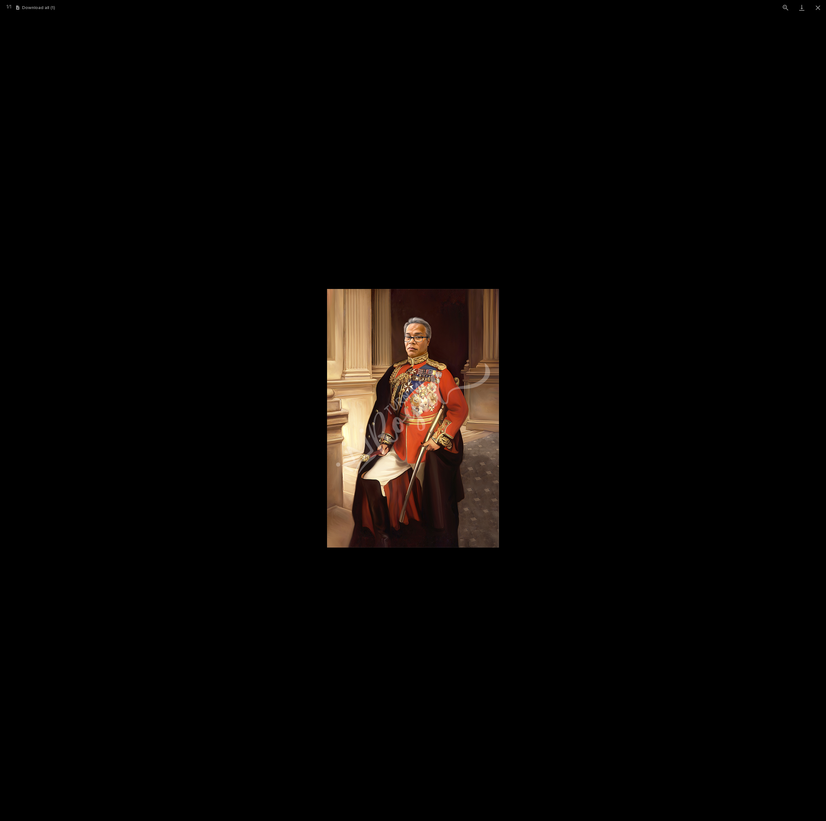
click at [606, 343] on picture at bounding box center [413, 418] width 826 height 806
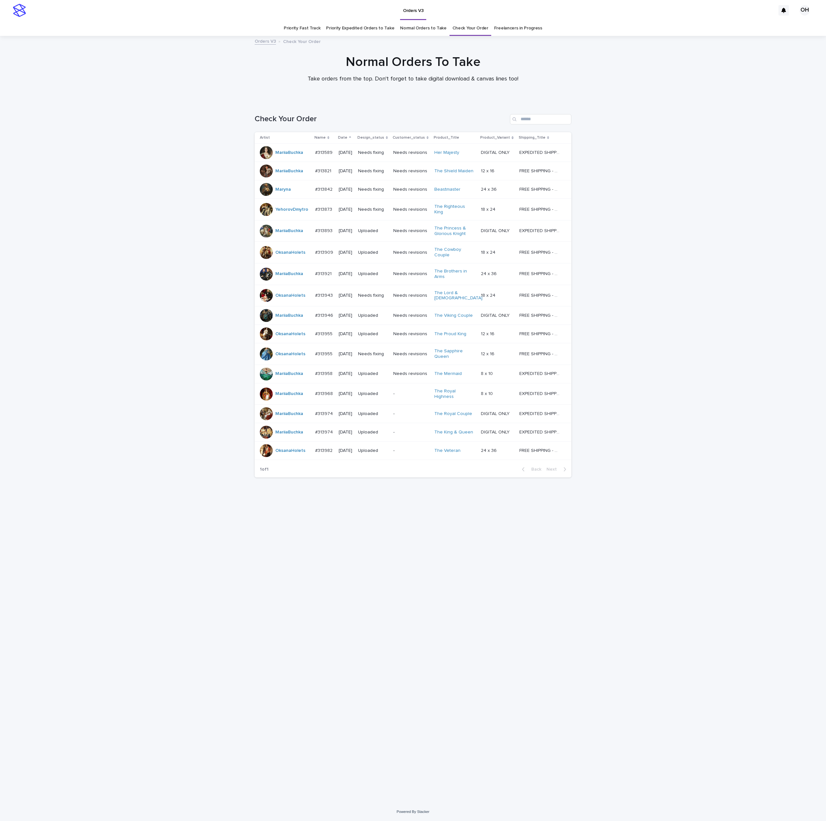
click at [261, 444] on div at bounding box center [266, 450] width 13 height 13
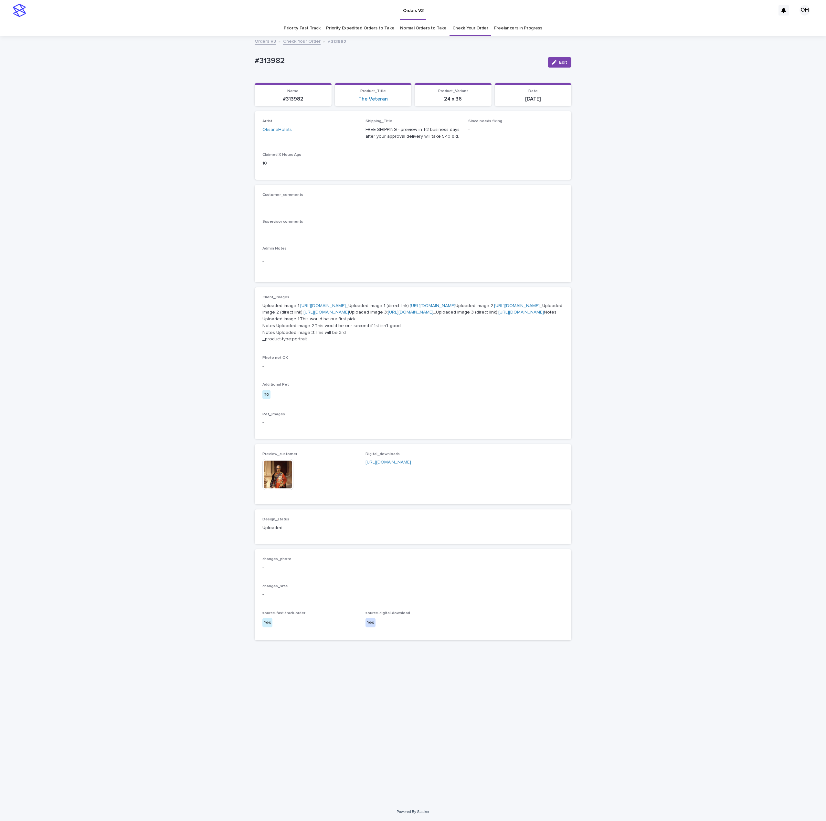
click at [286, 490] on img at bounding box center [277, 474] width 31 height 31
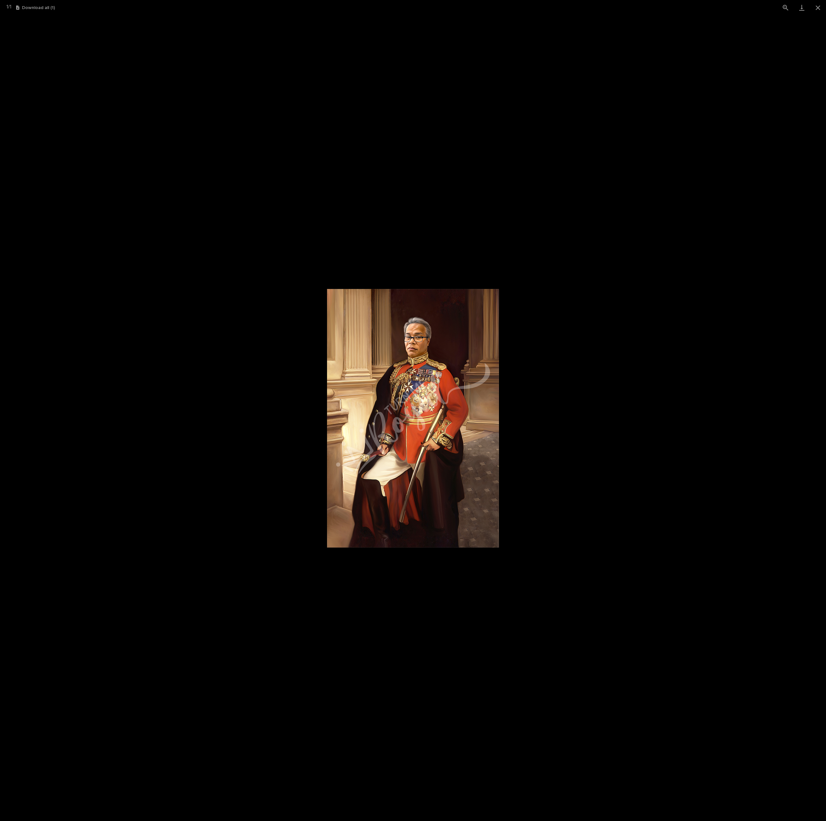
click at [705, 433] on picture at bounding box center [413, 418] width 826 height 806
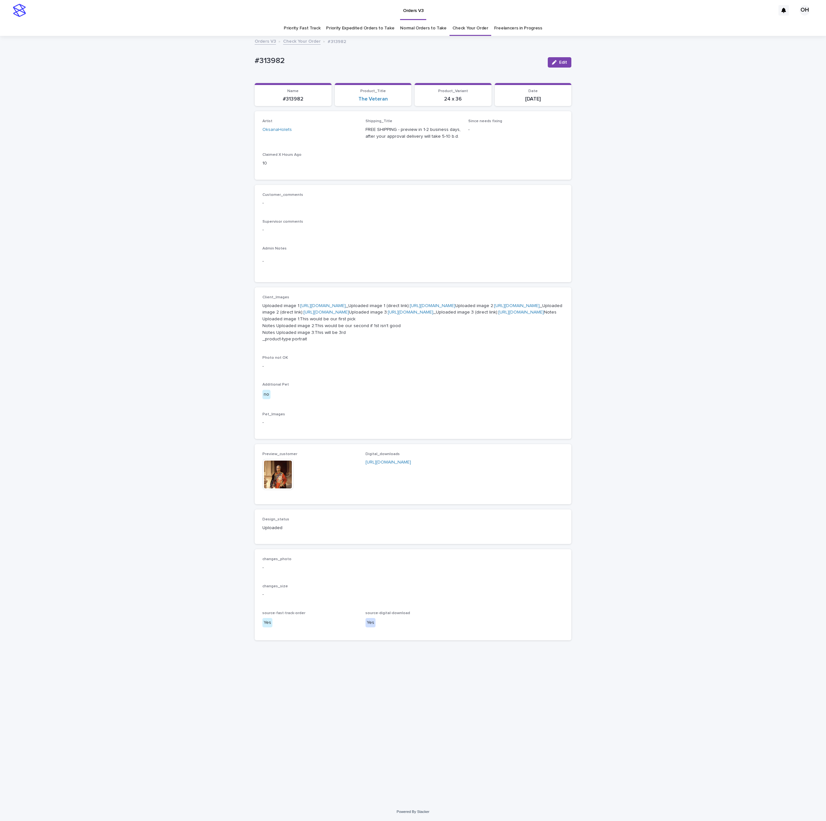
click at [317, 308] on link "[URL][DOMAIN_NAME]" at bounding box center [323, 305] width 46 height 5
click at [279, 490] on img at bounding box center [277, 474] width 31 height 31
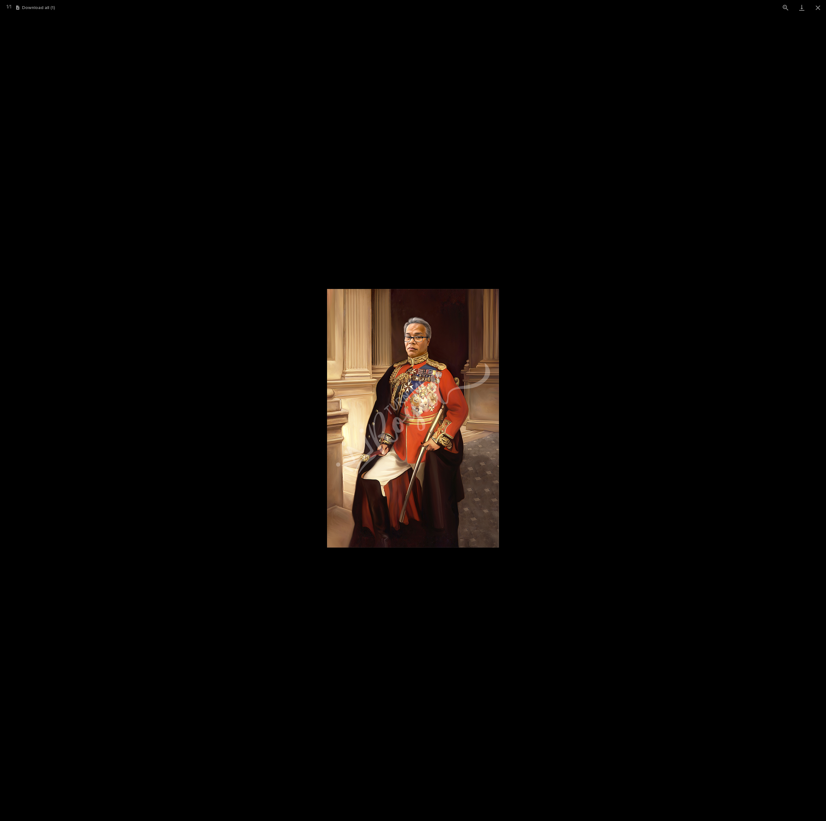
click at [591, 394] on picture at bounding box center [413, 418] width 826 height 806
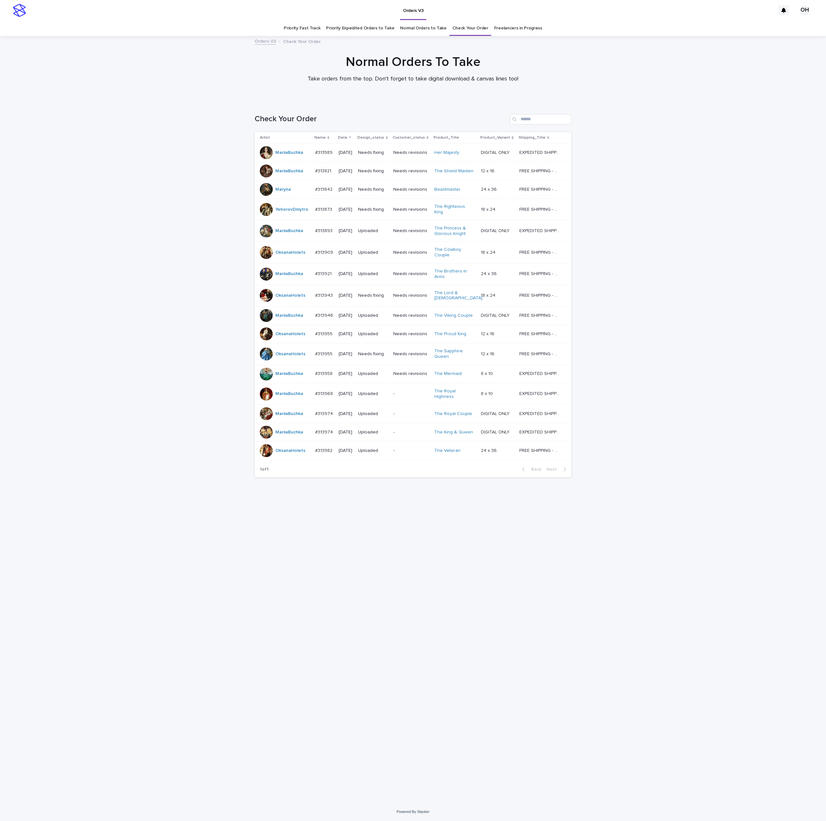
click at [429, 655] on div "Loading... Saving… Loading... Saving… Check Your Order Artist Name Date Design_…" at bounding box center [412, 443] width 323 height 685
click at [542, 117] on input "Search" at bounding box center [540, 119] width 61 height 10
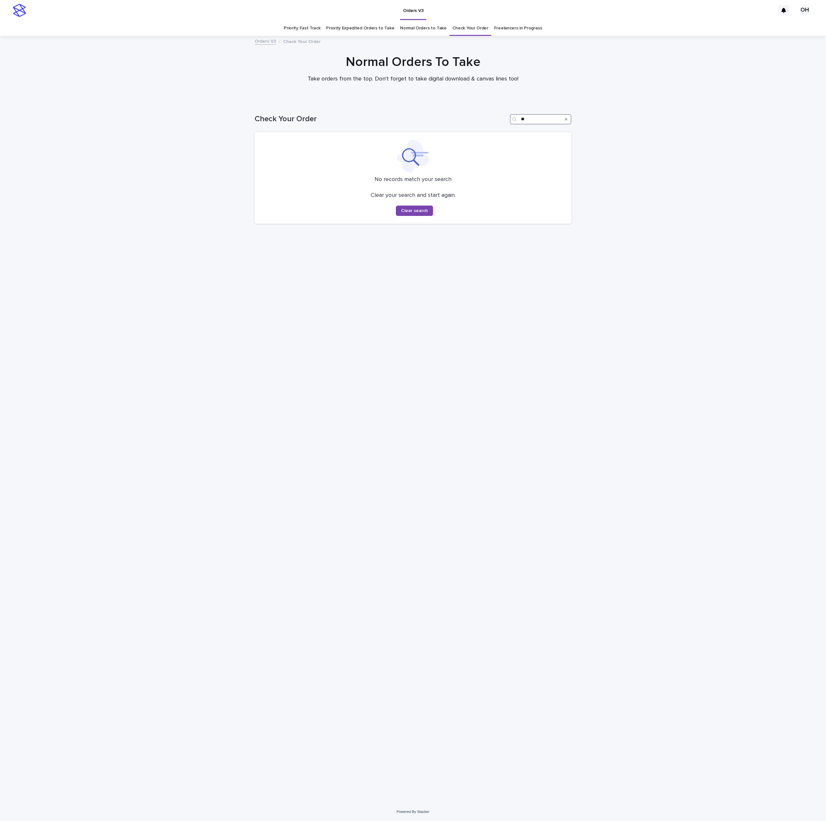
type input "*"
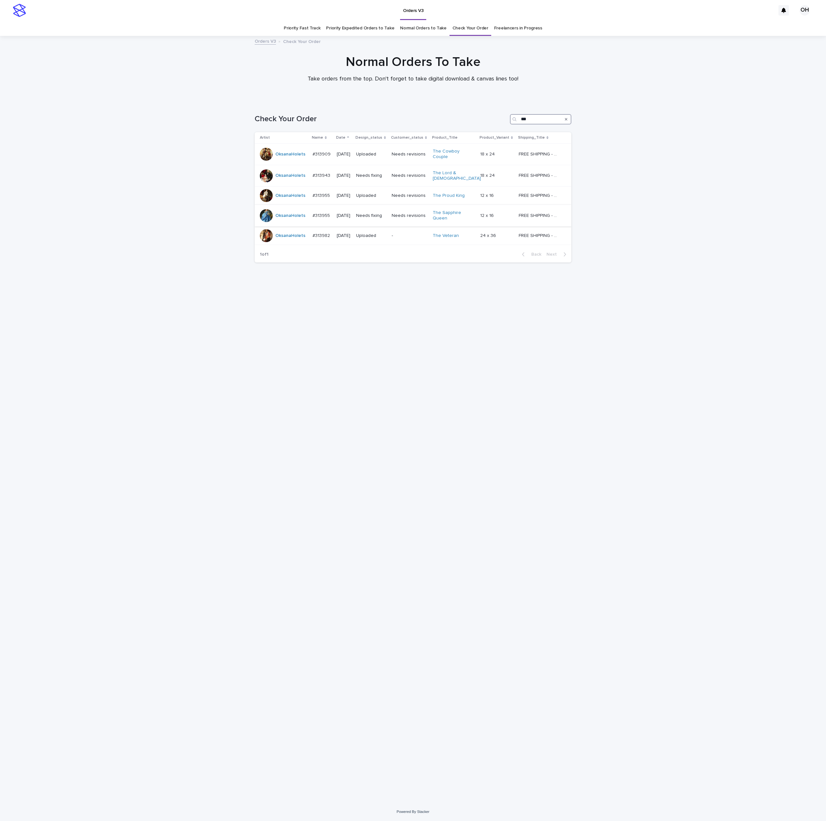
type input "***"
click at [320, 214] on p "#313955" at bounding box center [321, 215] width 19 height 7
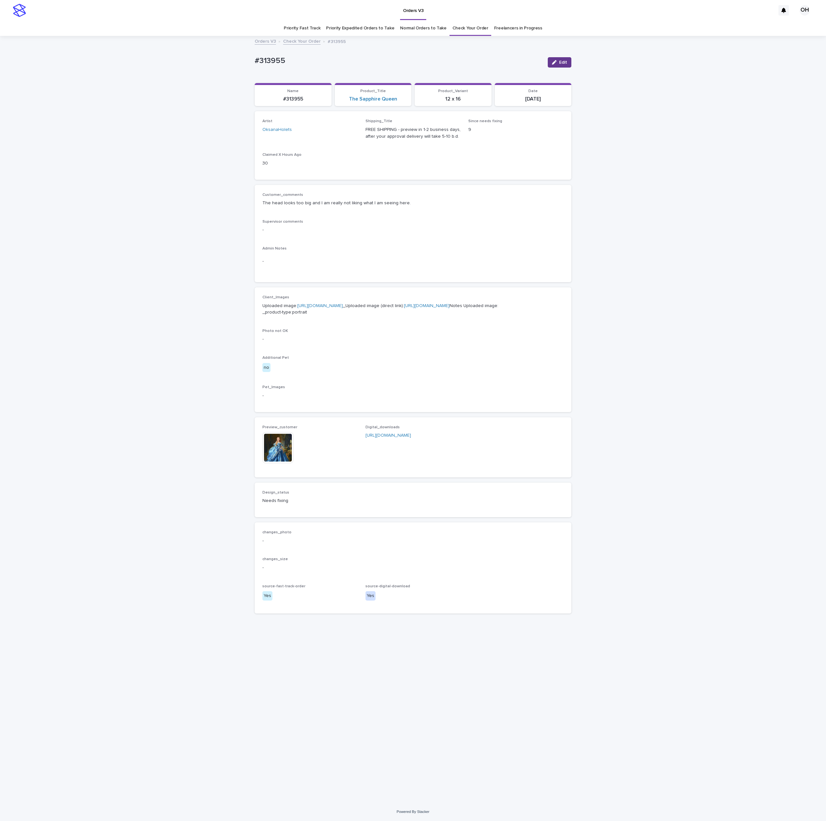
click at [560, 64] on span "Edit" at bounding box center [563, 62] width 8 height 5
click at [296, 442] on div at bounding box center [294, 438] width 8 height 8
click at [288, 448] on button "Add" at bounding box center [277, 443] width 31 height 10
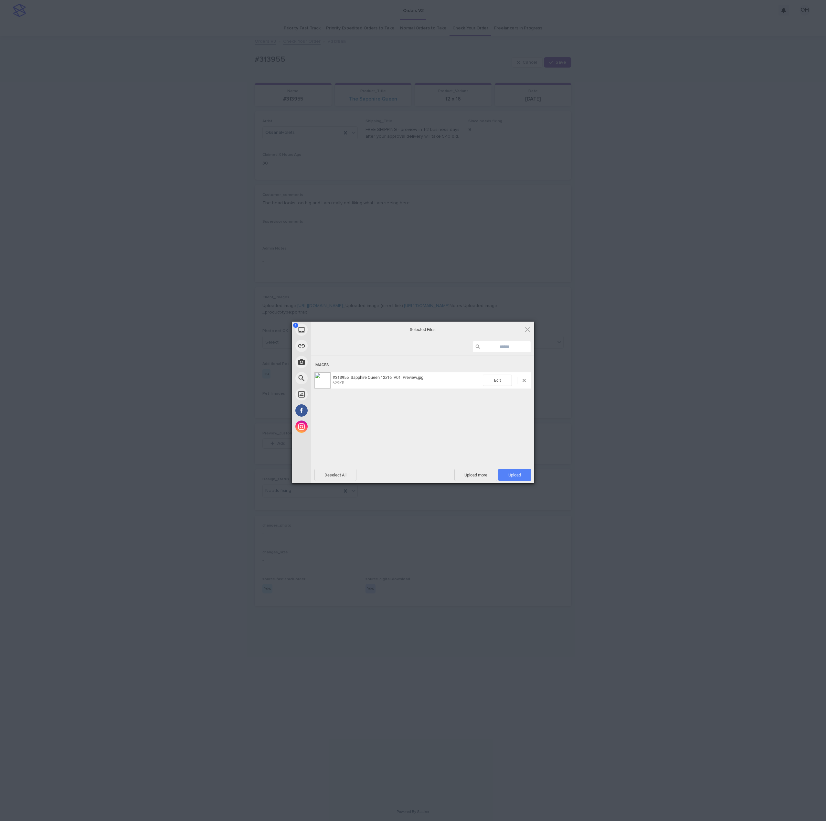
click at [517, 472] on span "Upload 1" at bounding box center [514, 474] width 13 height 5
drag, startPoint x: 688, startPoint y: 407, endPoint x: 669, endPoint y: 419, distance: 22.9
click at [683, 412] on div "My Device Link (URL) Take Photo Web Search Unsplash Facebook Instagram Uploaded…" at bounding box center [413, 410] width 826 height 821
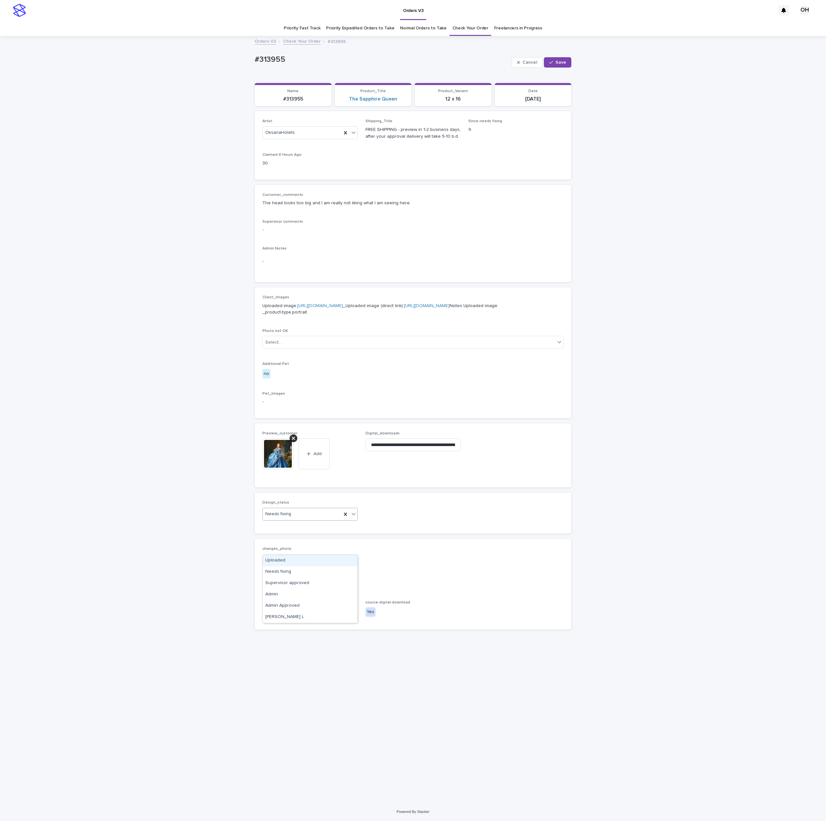
click at [286, 521] on div "Needs fixing" at bounding box center [309, 514] width 95 height 13
click at [283, 562] on div "Uploaded" at bounding box center [310, 560] width 95 height 11
click at [556, 71] on div "Cancel Save" at bounding box center [542, 62] width 60 height 26
click at [563, 63] on span "Save" at bounding box center [560, 62] width 11 height 5
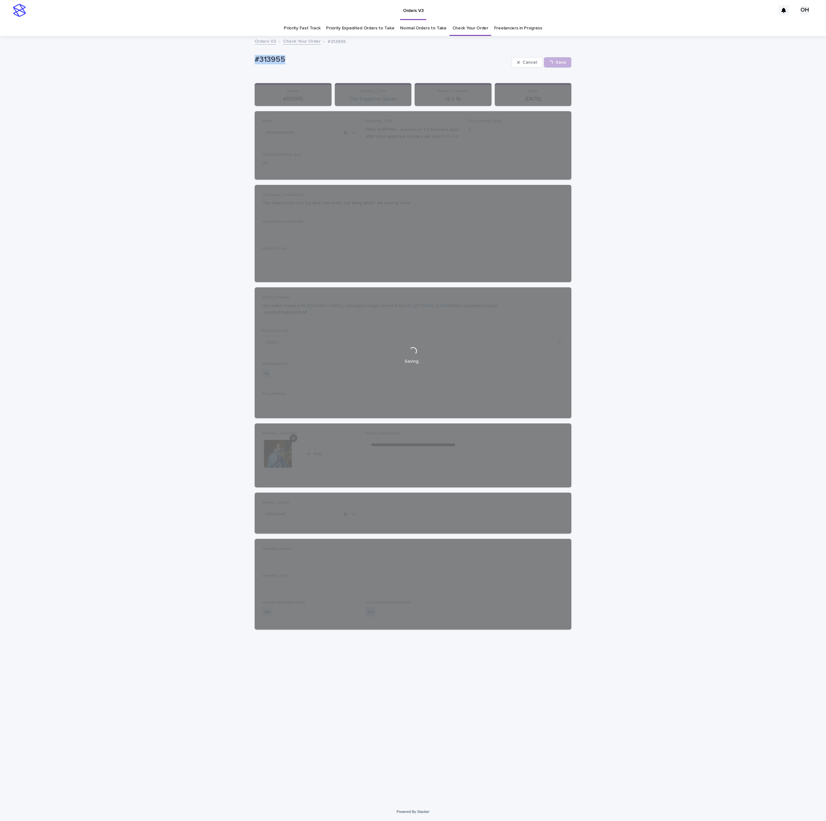
drag, startPoint x: 261, startPoint y: 57, endPoint x: 205, endPoint y: 52, distance: 56.7
click at [203, 52] on div "Loading... Saving… Loading... Saving… #313955 Cancel Save #313955 Cancel Loadin…" at bounding box center [413, 420] width 826 height 766
drag, startPoint x: 248, startPoint y: 59, endPoint x: 251, endPoint y: 58, distance: 3.6
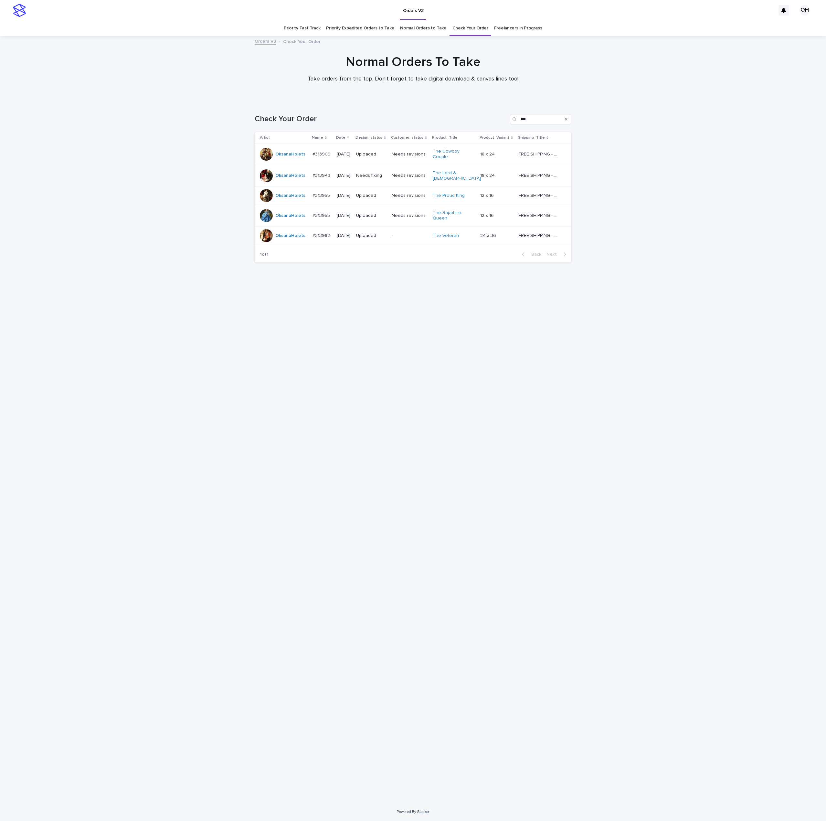
click at [330, 180] on td "#313943 #313943" at bounding box center [322, 176] width 24 height 22
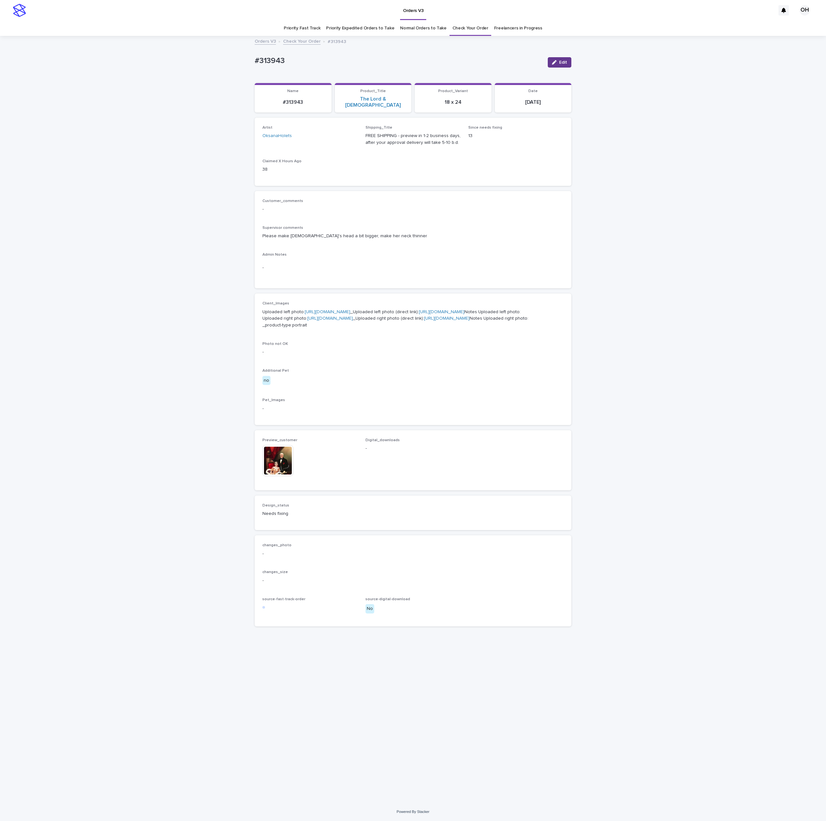
click at [559, 64] on span "Edit" at bounding box center [563, 62] width 8 height 5
click at [295, 454] on icon at bounding box center [293, 450] width 3 height 5
click at [282, 461] on button "Add" at bounding box center [277, 456] width 31 height 10
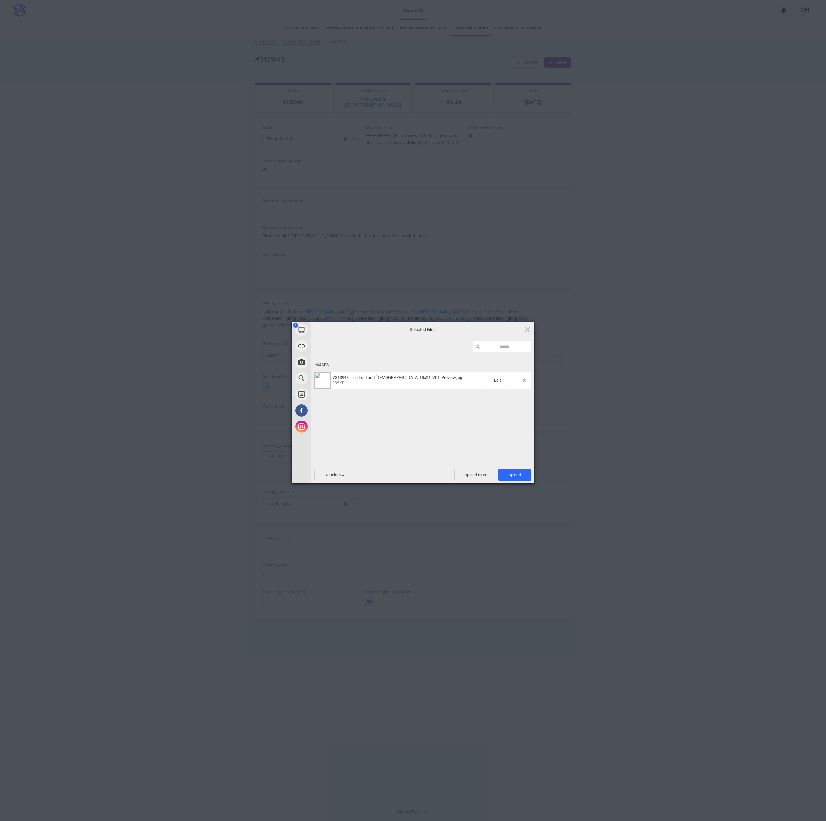
drag, startPoint x: 523, startPoint y: 475, endPoint x: 547, endPoint y: 456, distance: 30.4
click at [524, 475] on span "Upload 1" at bounding box center [514, 475] width 33 height 12
click at [670, 394] on div "My Device Link (URL) Take Photo Web Search Unsplash Facebook Instagram Uploaded…" at bounding box center [413, 410] width 826 height 821
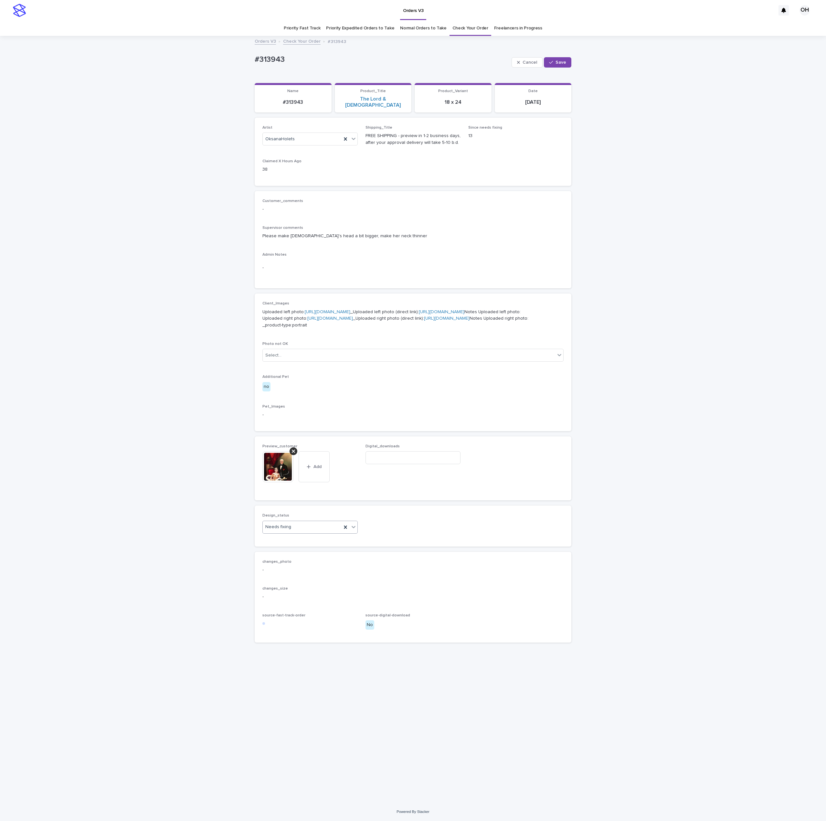
click at [304, 532] on div "Needs fixing" at bounding box center [302, 527] width 79 height 11
click at [287, 602] on div "Uploaded" at bounding box center [310, 600] width 95 height 11
click at [564, 56] on div "Cancel Save" at bounding box center [542, 62] width 60 height 26
click at [561, 59] on button "Save" at bounding box center [557, 62] width 27 height 10
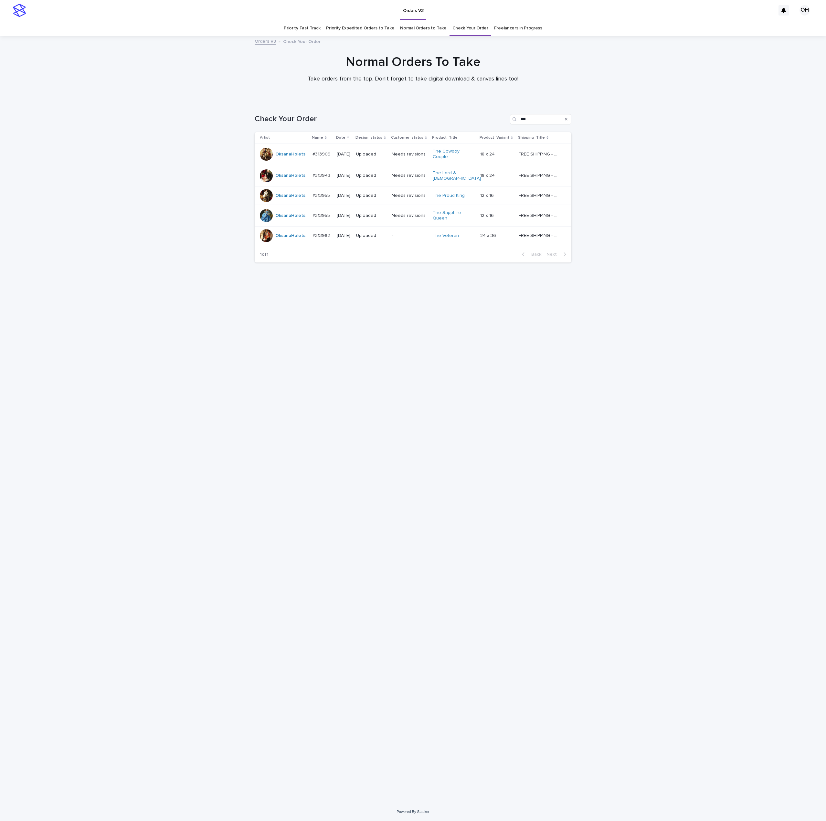
click at [752, 195] on div "Loading... Saving… Loading... Saving… Check Your Order *** Artist Name Date Des…" at bounding box center [413, 451] width 826 height 701
